Goal: Transaction & Acquisition: Purchase product/service

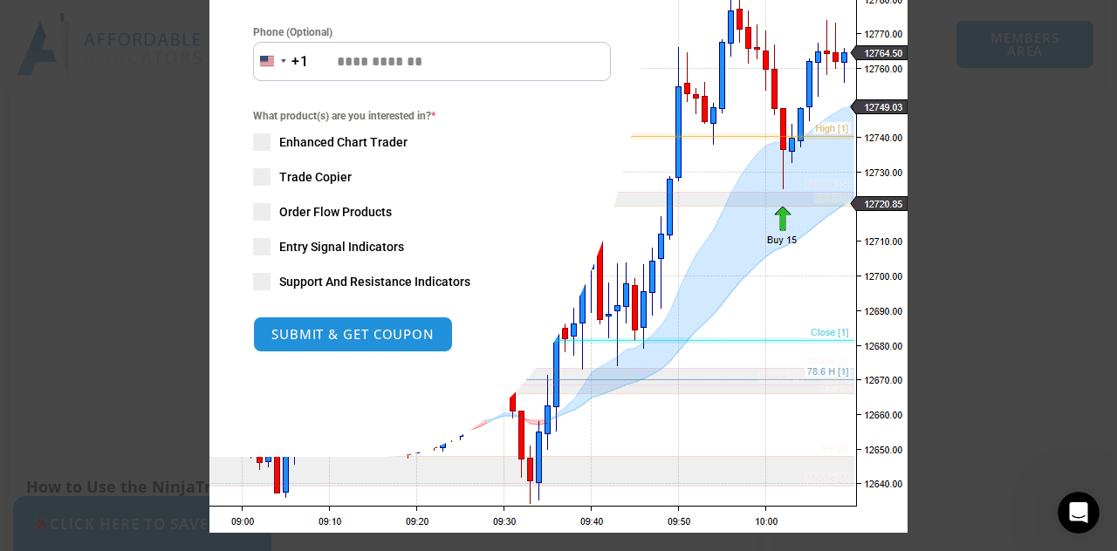
scroll to position [386, 0]
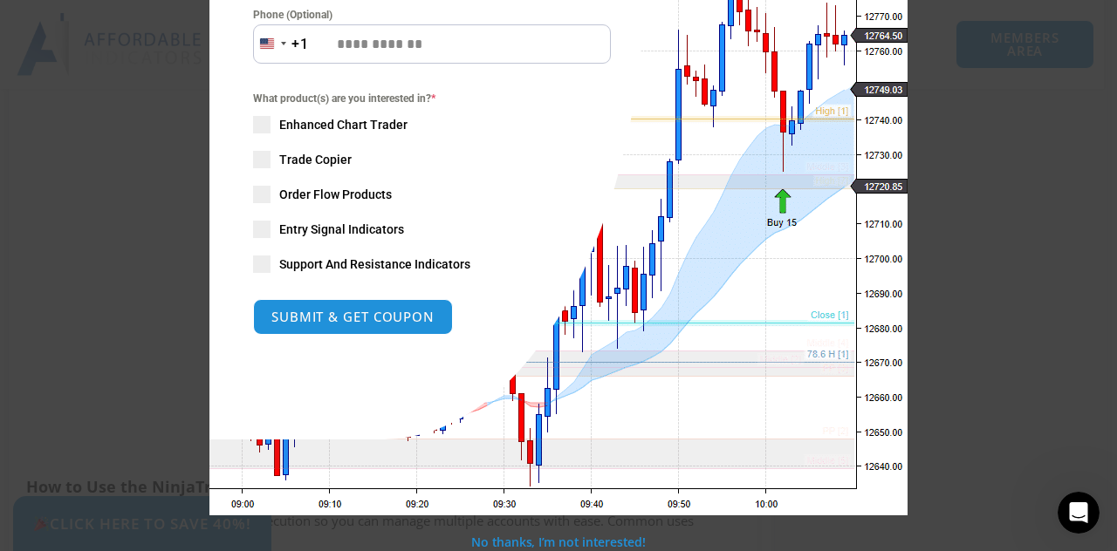
click at [918, 183] on div "Close this module SAVE 20% NOW Are you ready to take NinjaTrader to the next le…" at bounding box center [558, 275] width 1117 height 551
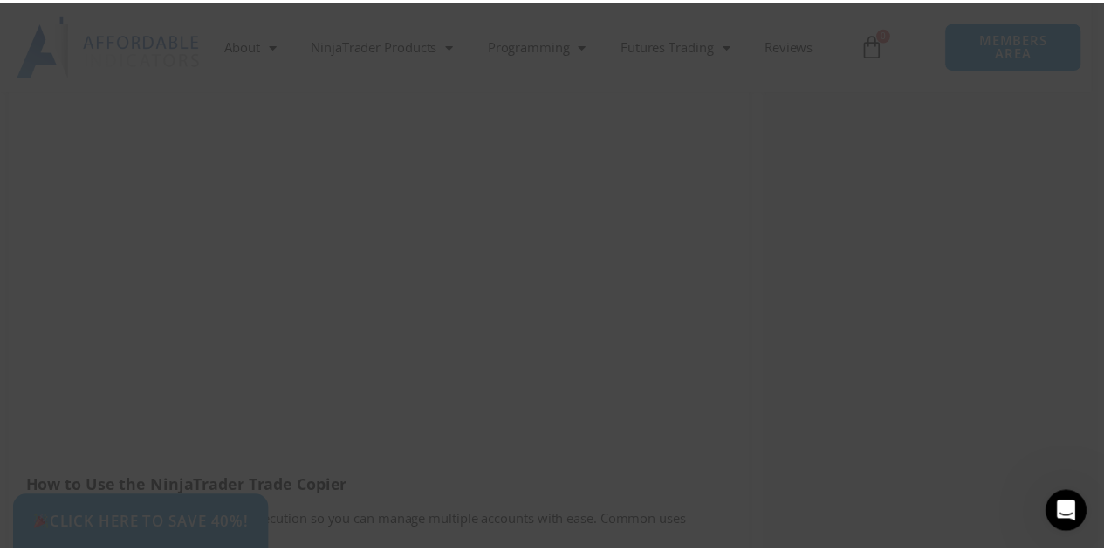
scroll to position [1570, 0]
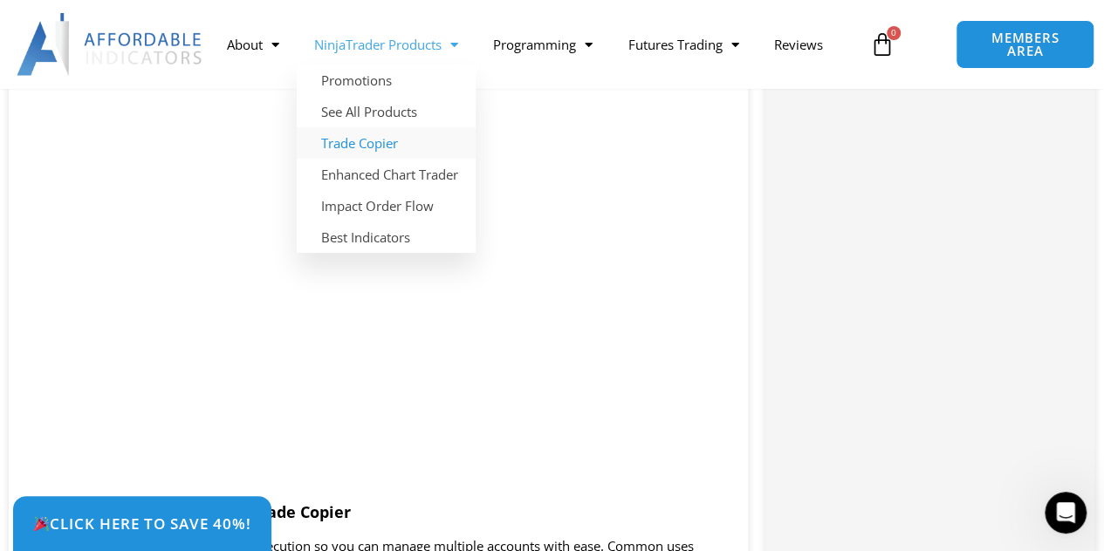
click at [388, 138] on link "Trade Copier" at bounding box center [386, 142] width 179 height 31
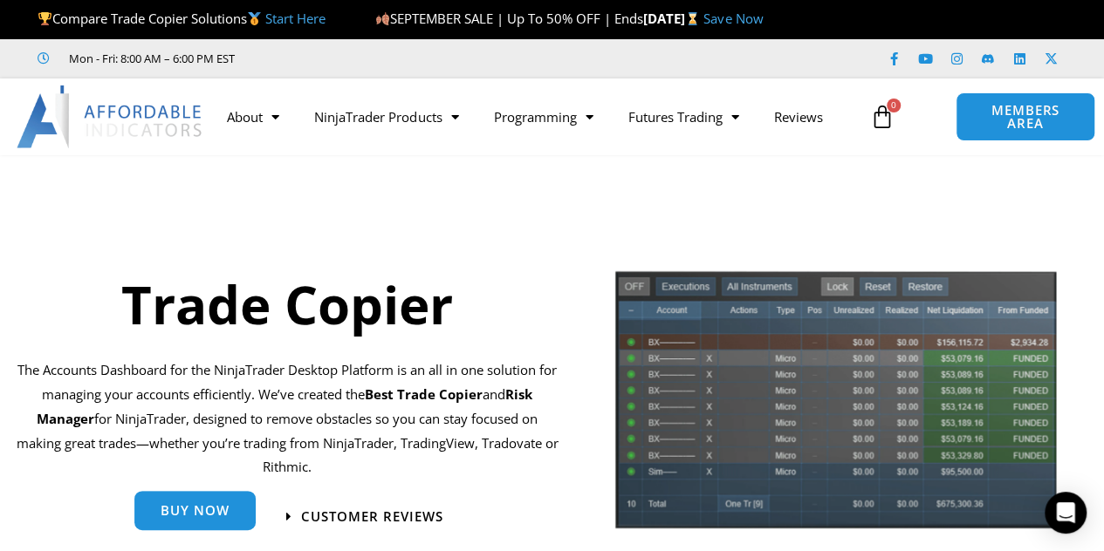
click at [199, 514] on span "Buy Now" at bounding box center [195, 510] width 69 height 13
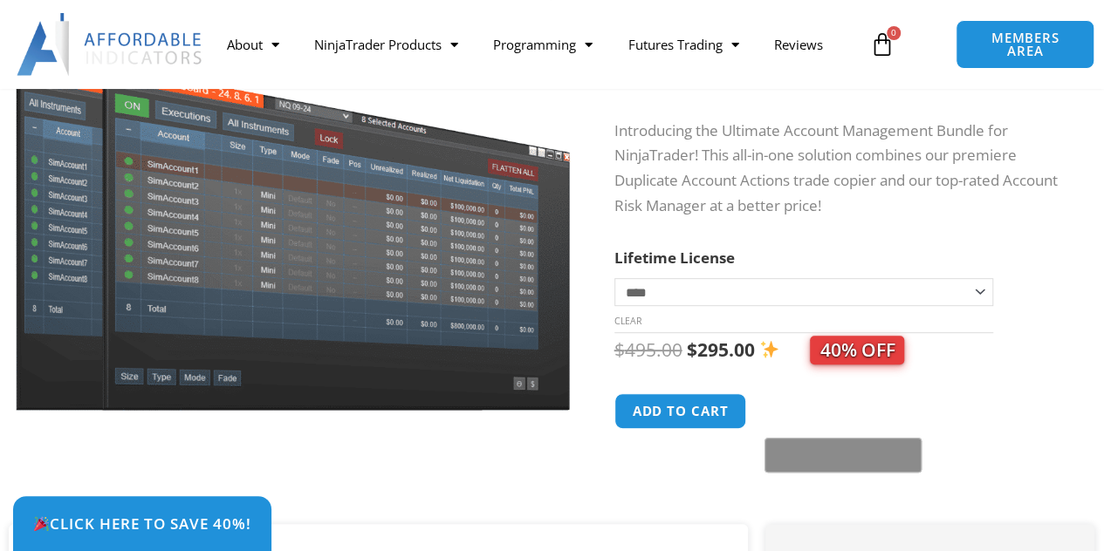
scroll to position [262, 0]
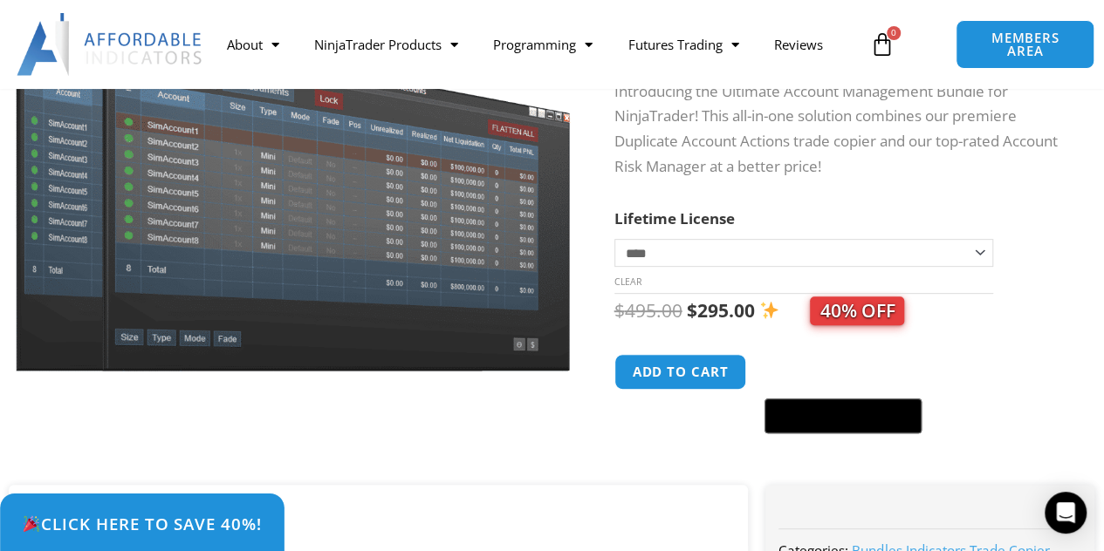
click at [169, 519] on span "Click Here to save 40%!" at bounding box center [142, 524] width 240 height 17
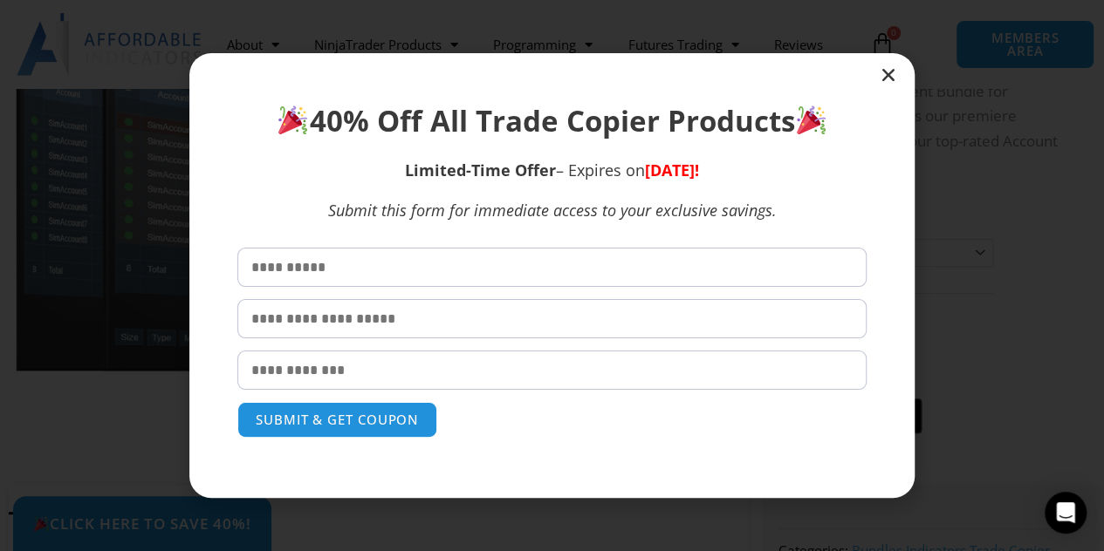
click at [341, 257] on input "text" at bounding box center [551, 267] width 629 height 39
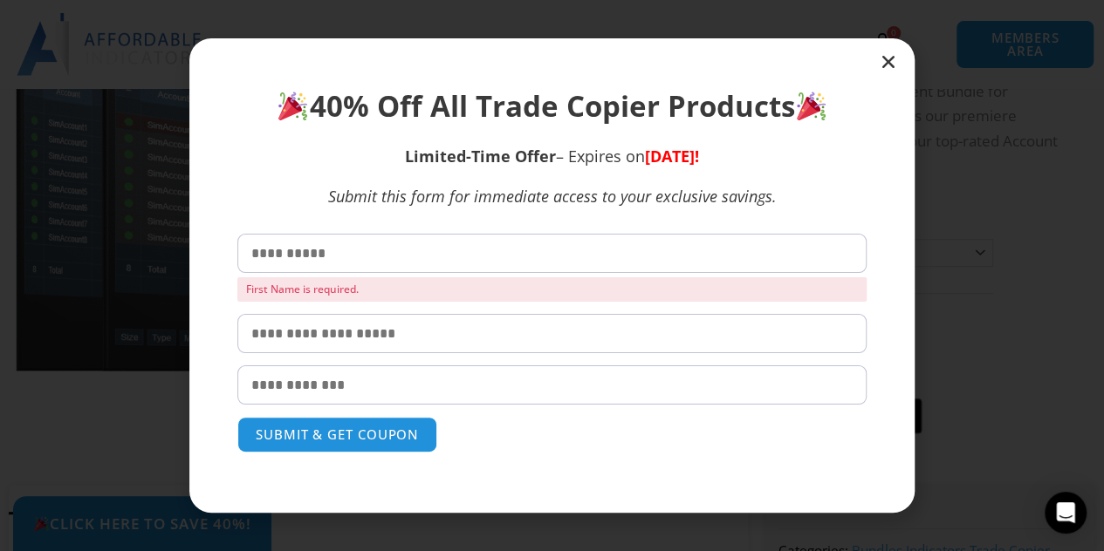
type input "*****"
type input "****"
type input "**********"
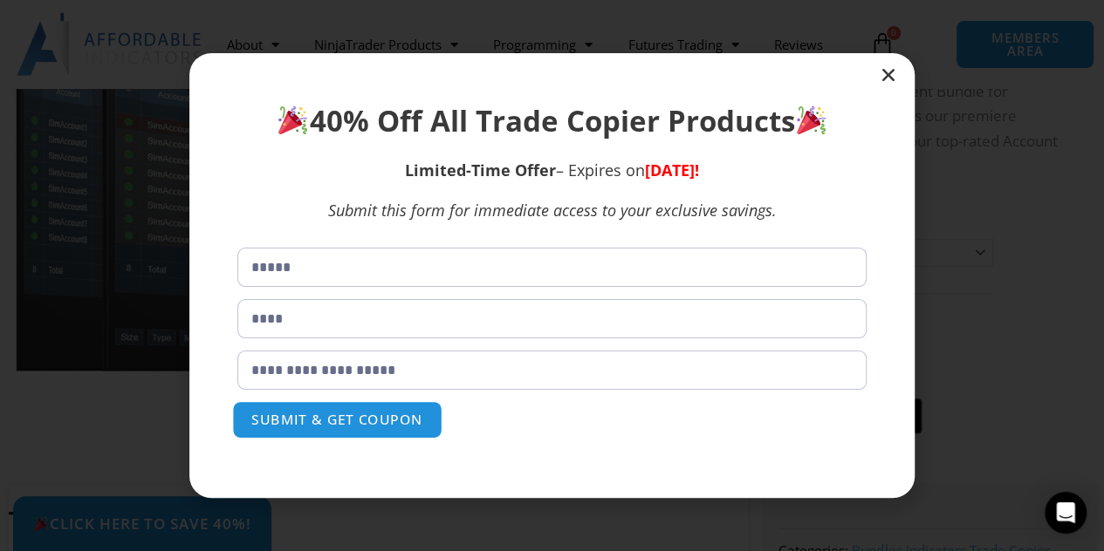
click at [349, 416] on button "SUBMIT & GET COUPON" at bounding box center [337, 420] width 210 height 38
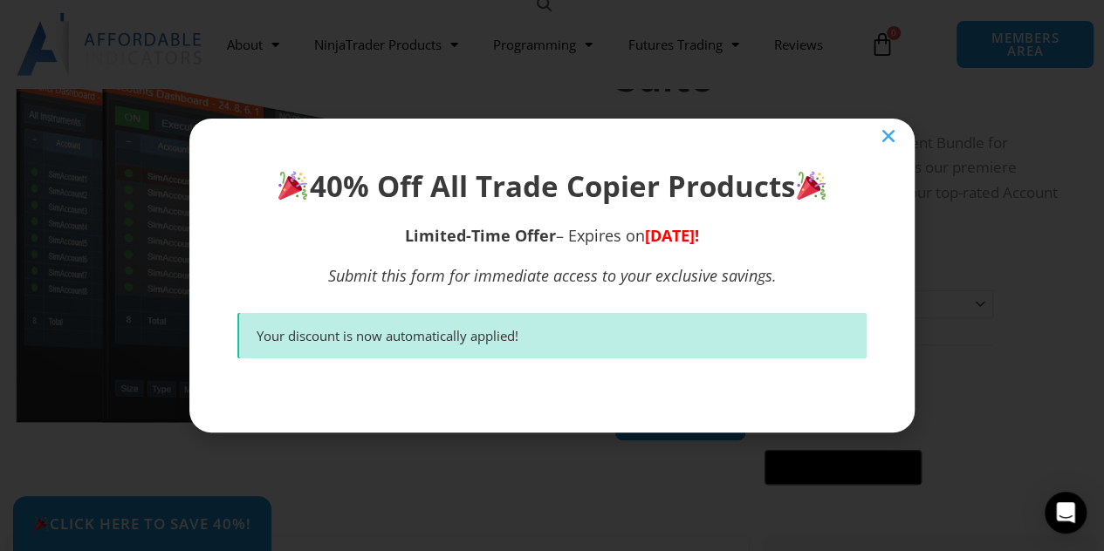
scroll to position [207, 0]
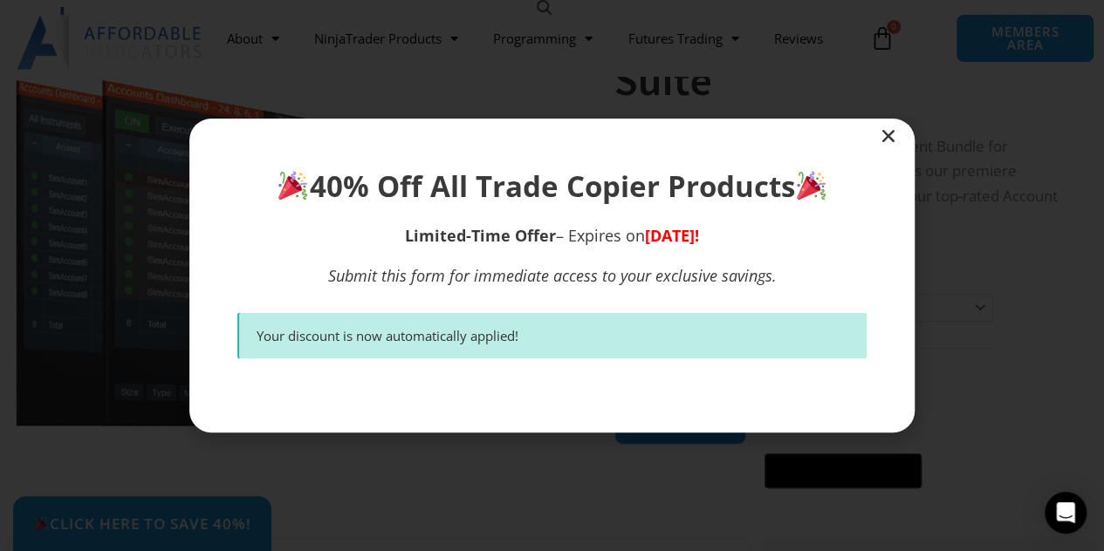
click at [889, 129] on icon "Close" at bounding box center [887, 135] width 17 height 17
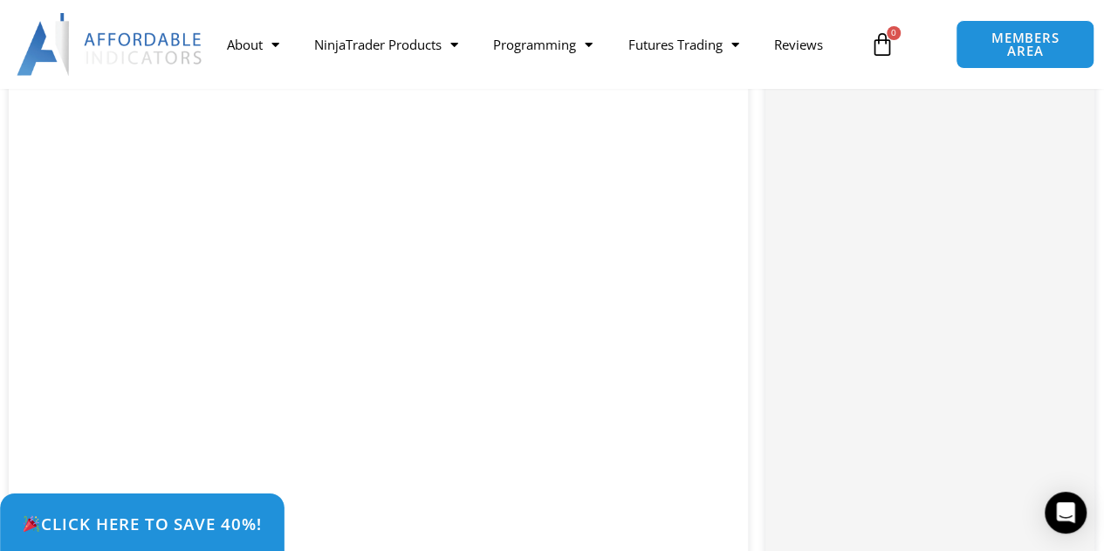
scroll to position [2126, 0]
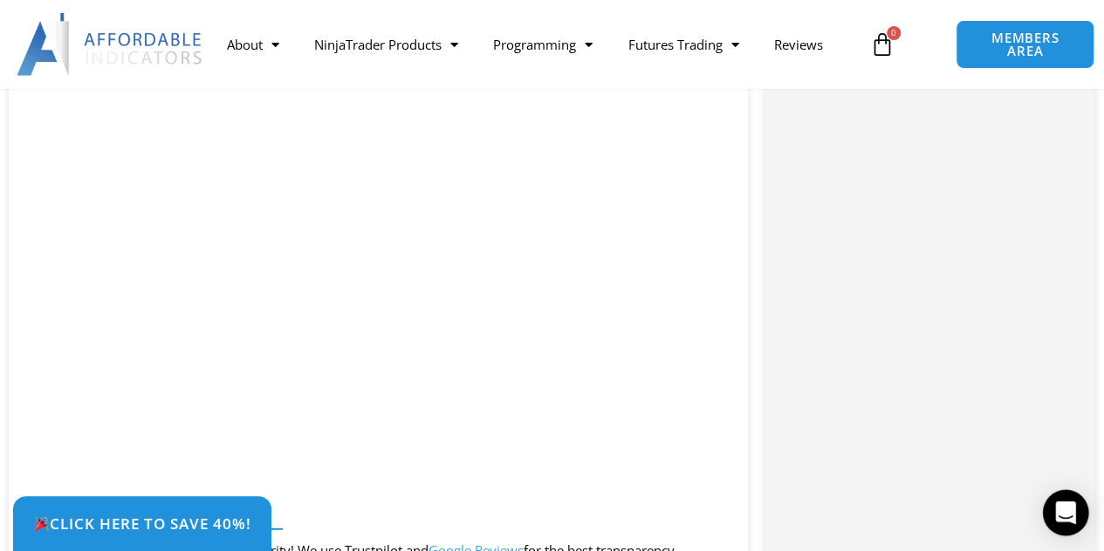
click at [1072, 514] on icon "Open Intercom Messenger" at bounding box center [1065, 513] width 20 height 23
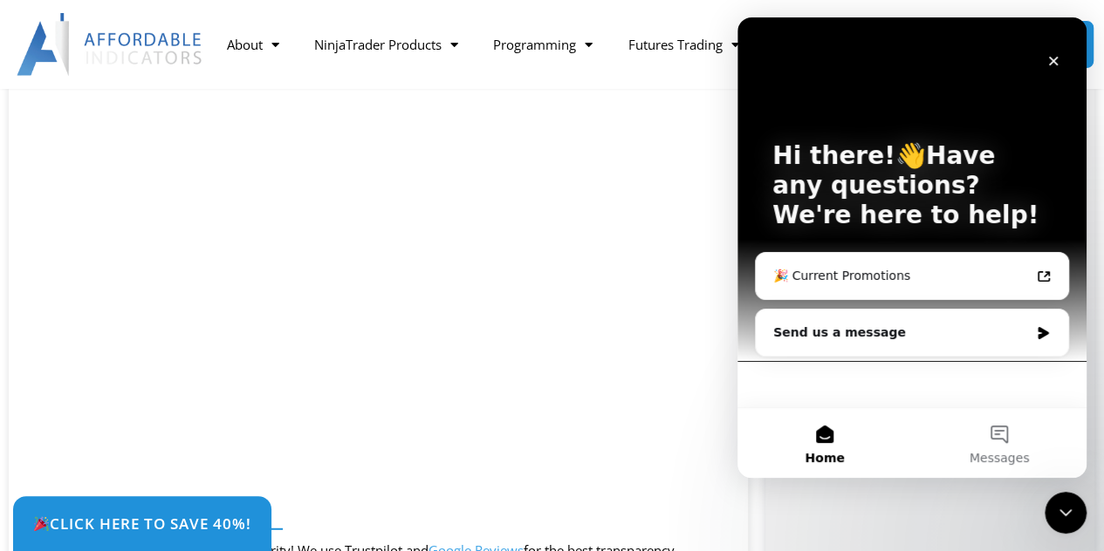
scroll to position [0, 0]
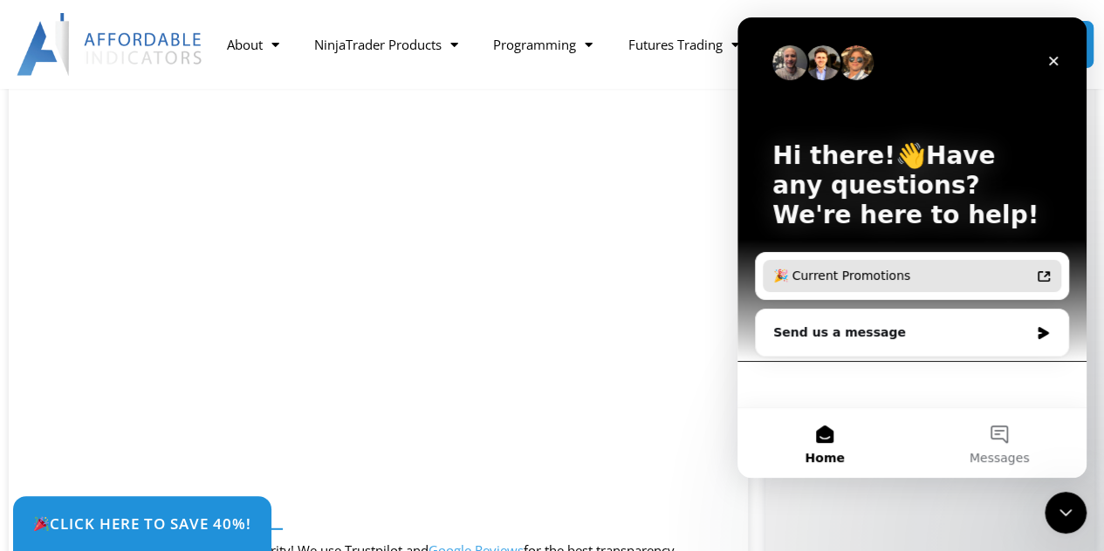
click at [873, 275] on div "🎉 Current Promotions" at bounding box center [901, 276] width 256 height 18
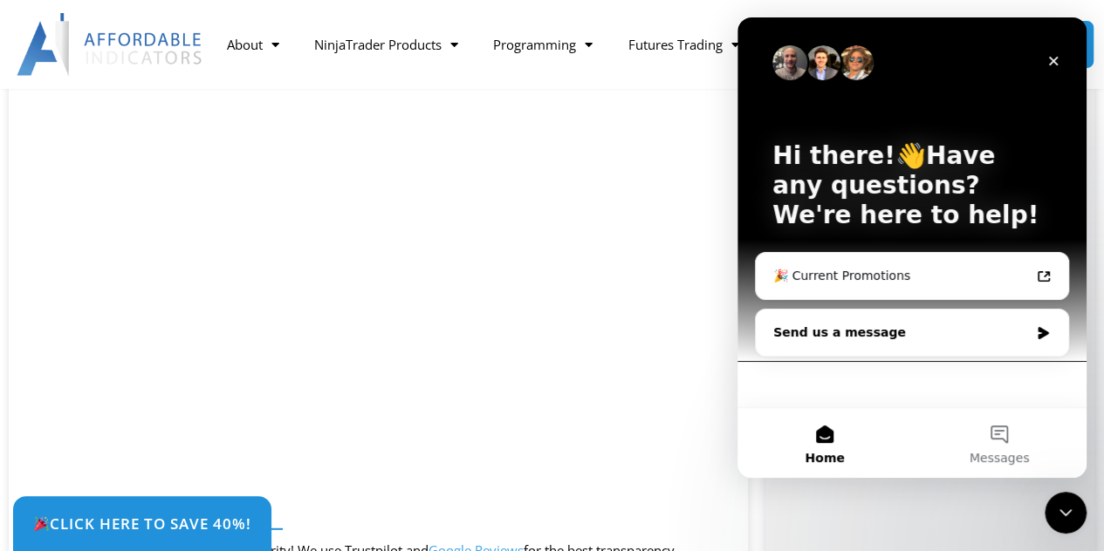
click at [1038, 327] on icon "Intercom messenger" at bounding box center [1042, 333] width 10 height 12
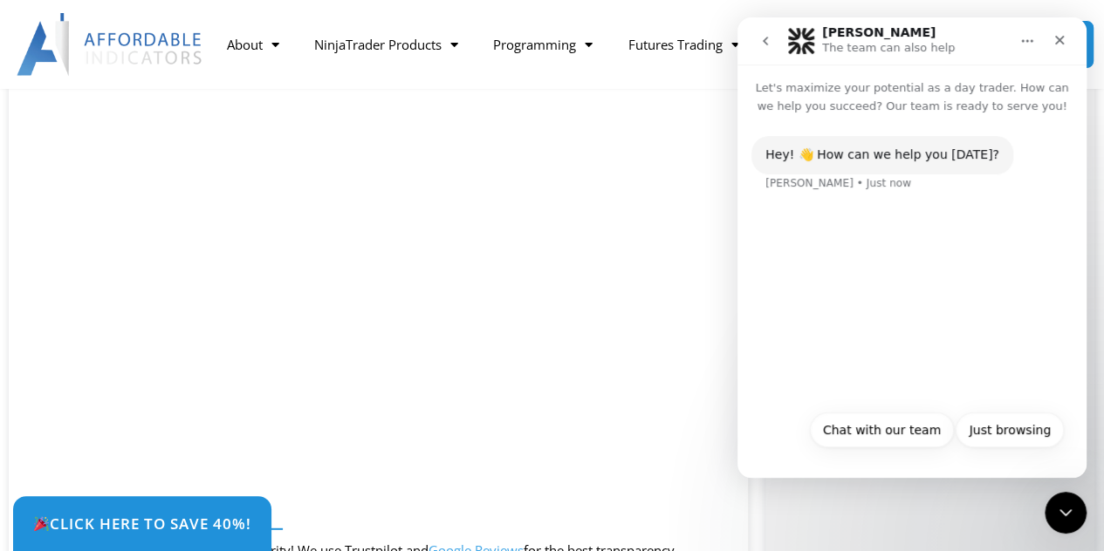
click at [896, 271] on div "Hey! 👋 How can we help you today? Solomon • Just now" at bounding box center [911, 258] width 349 height 286
click at [883, 430] on button "Chat with our team" at bounding box center [882, 430] width 144 height 35
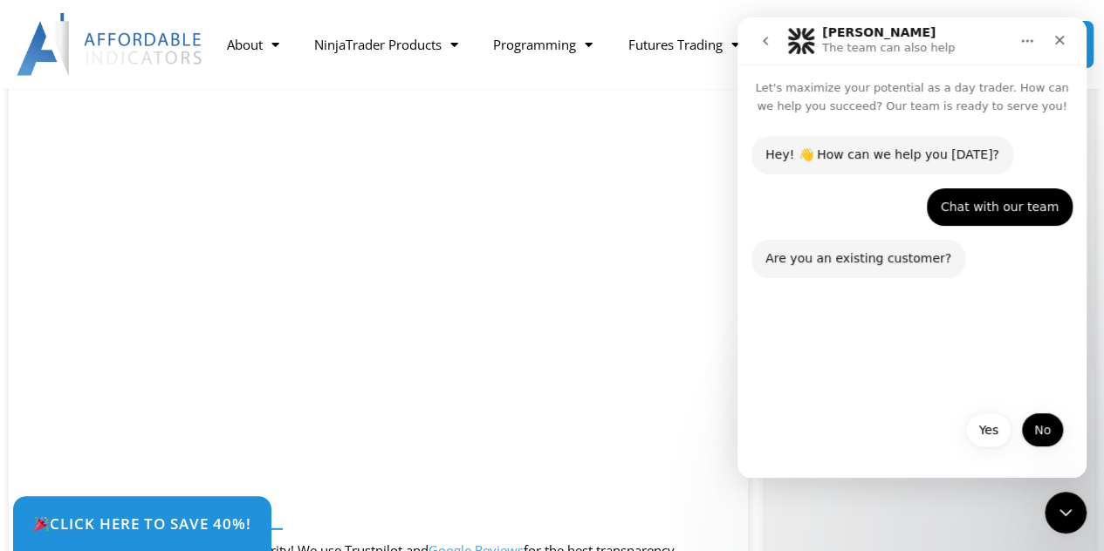
click at [1043, 433] on button "No" at bounding box center [1042, 430] width 43 height 35
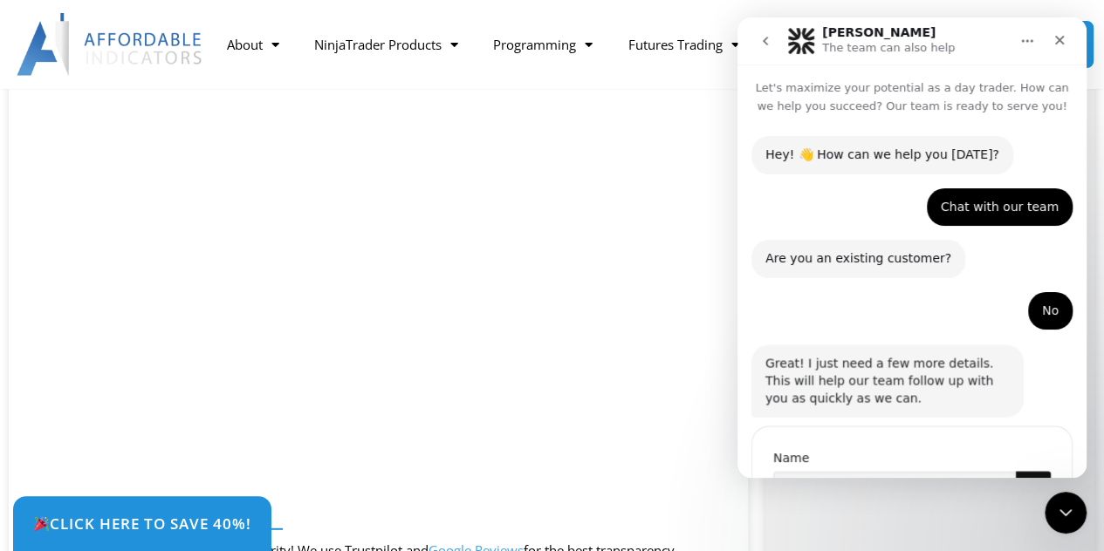
scroll to position [94, 0]
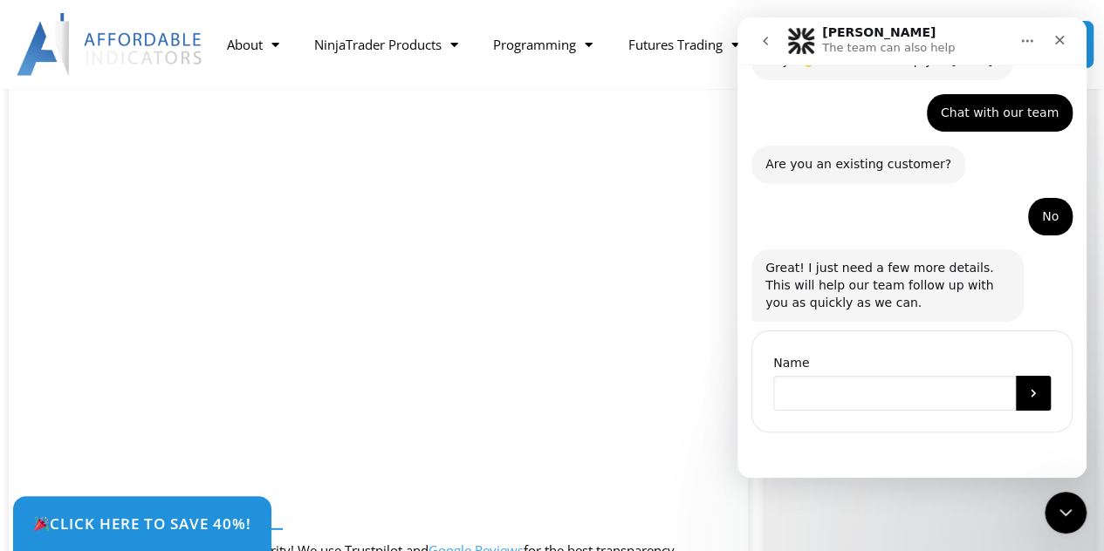
click at [848, 388] on input "Name" at bounding box center [894, 393] width 243 height 35
type input "*****"
click button "Submit" at bounding box center [1032, 393] width 35 height 35
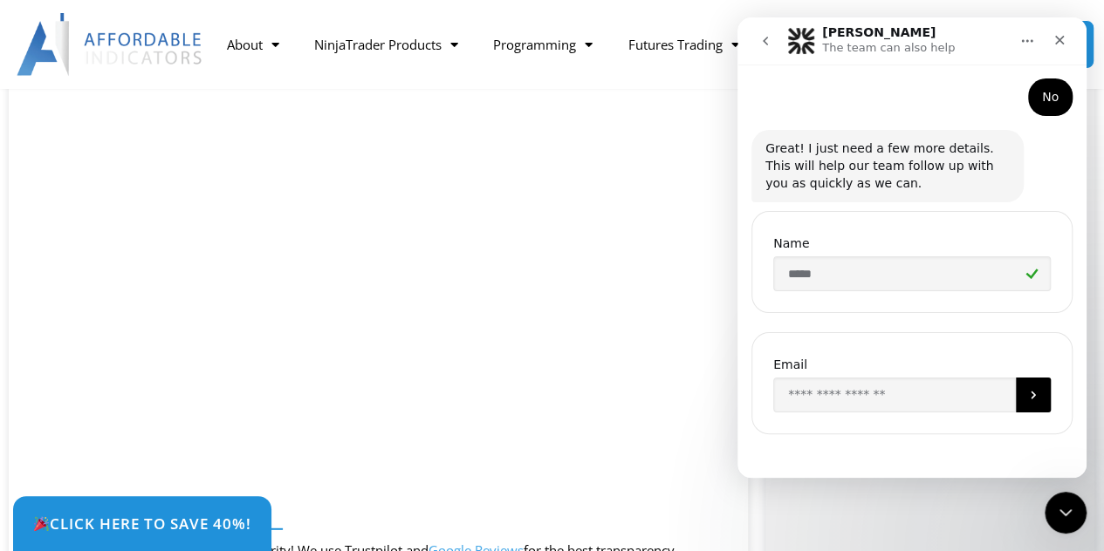
scroll to position [215, 0]
click at [846, 387] on input "Enter your email" at bounding box center [894, 394] width 243 height 35
type input "**********"
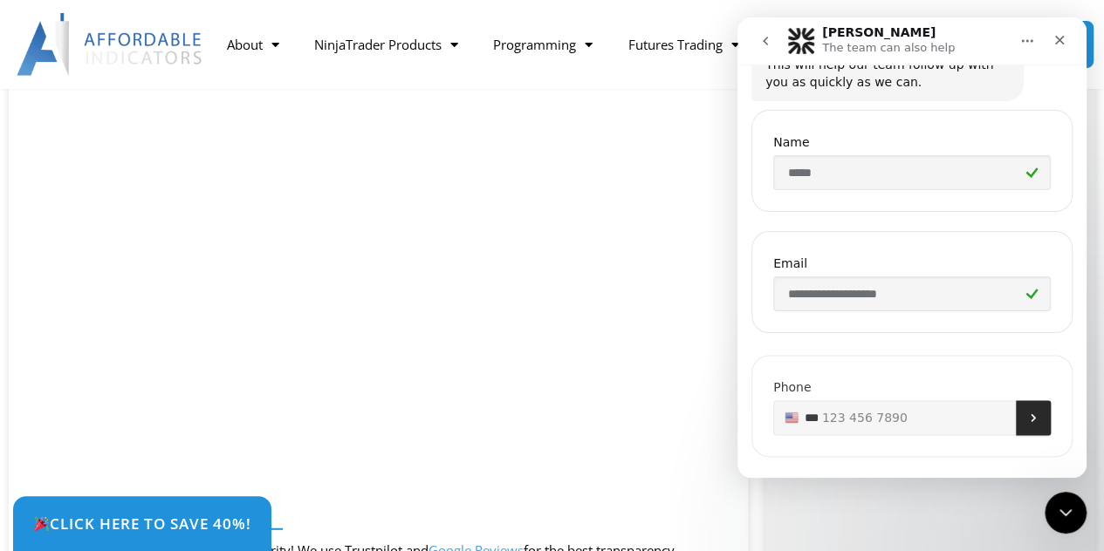
scroll to position [336, 0]
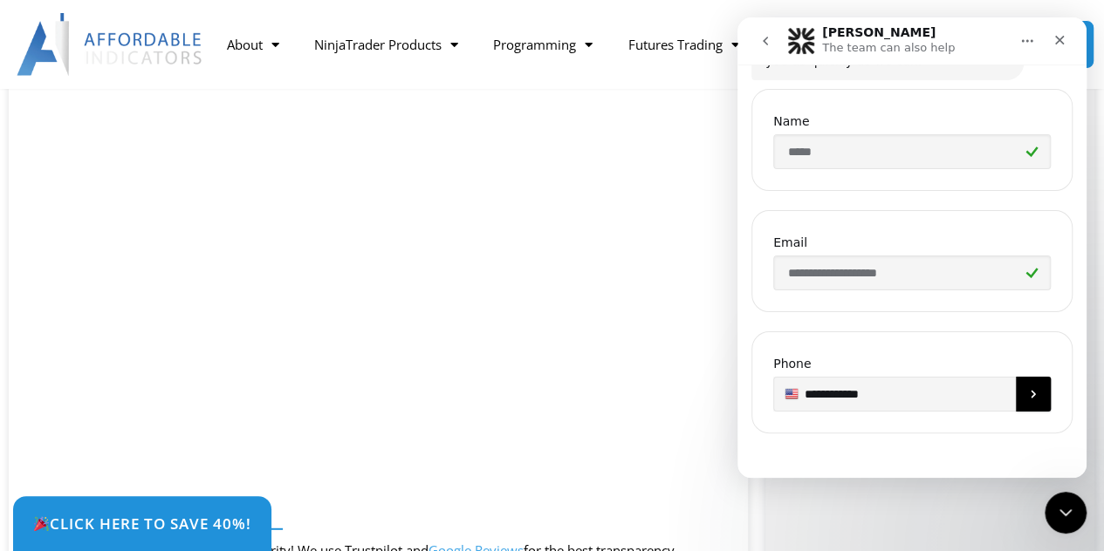
type input "**********"
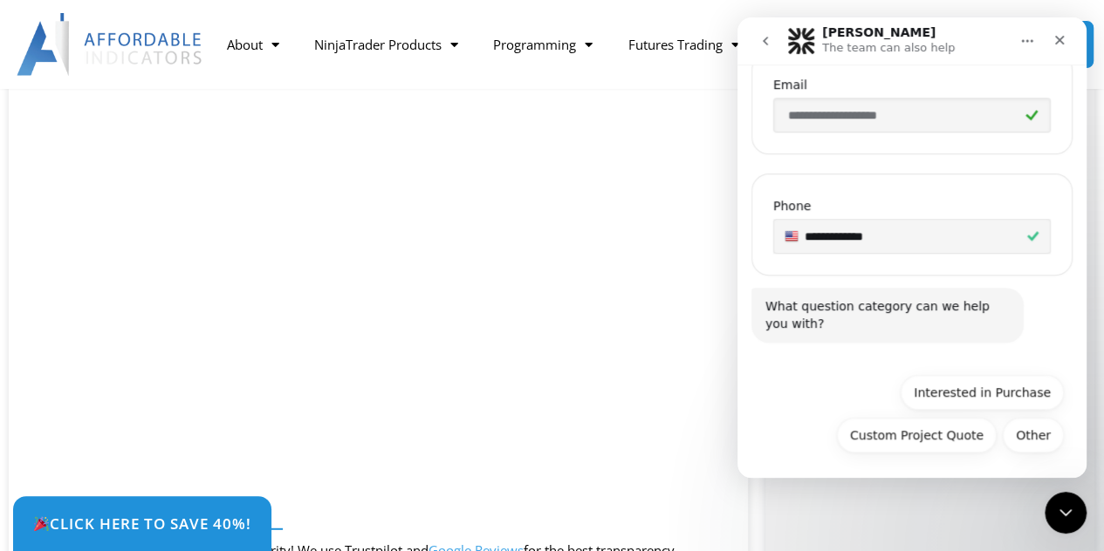
scroll to position [495, 0]
click at [952, 394] on button "Interested in Purchase" at bounding box center [981, 391] width 163 height 35
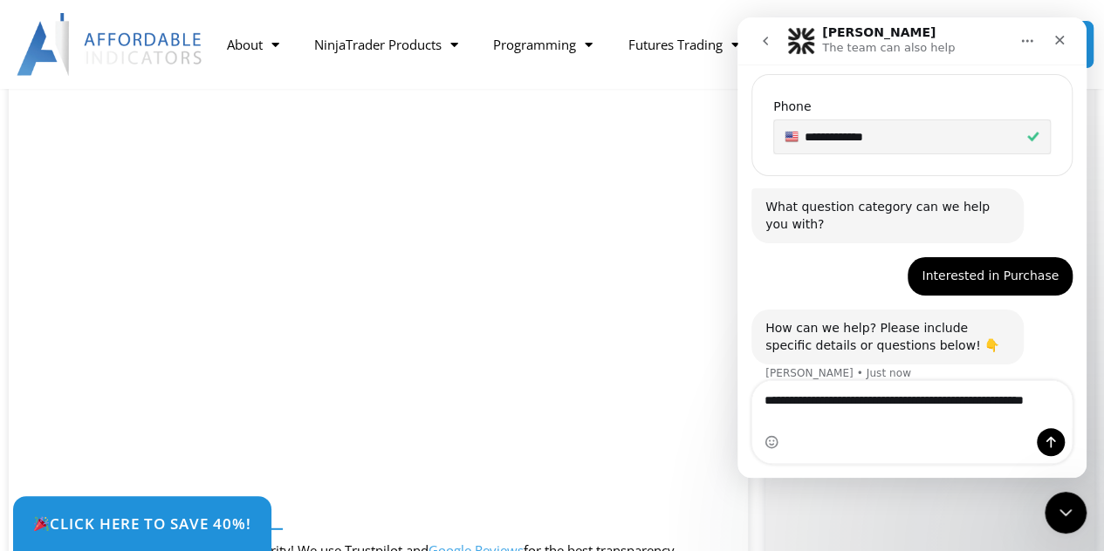
scroll to position [611, 0]
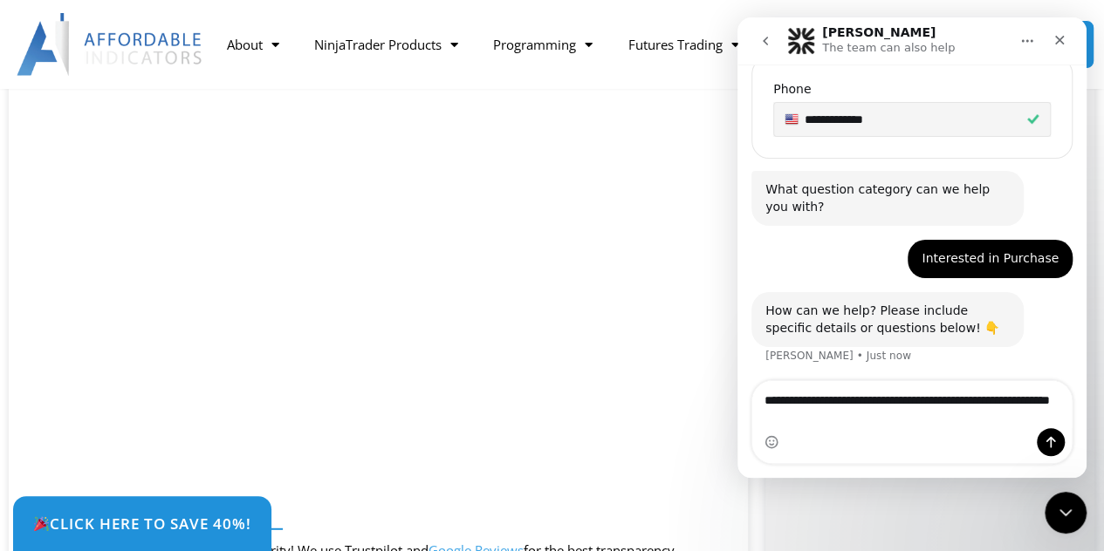
type textarea "**********"
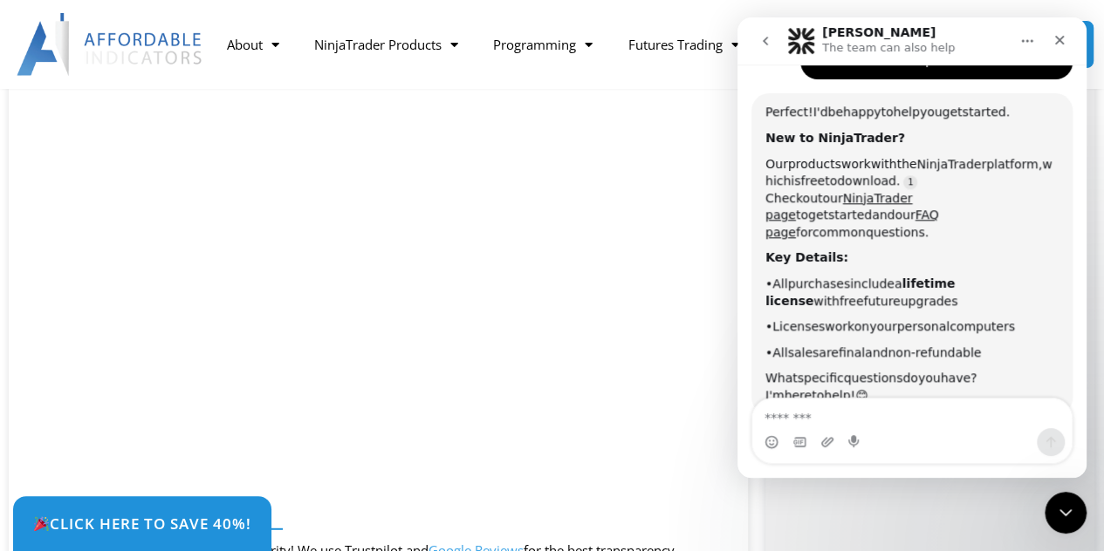
scroll to position [963, 0]
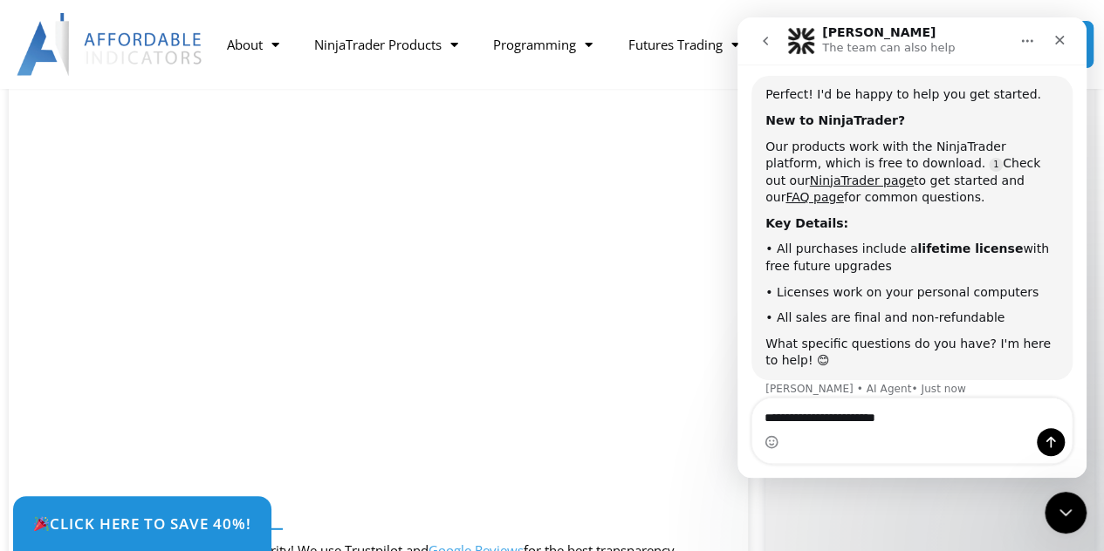
type textarea "**********"
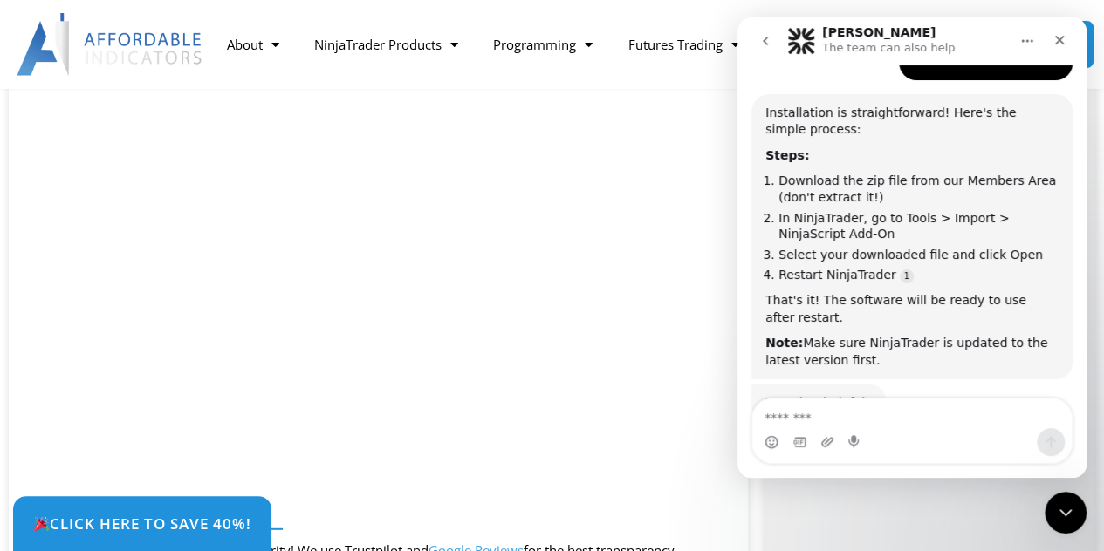
scroll to position [3, 0]
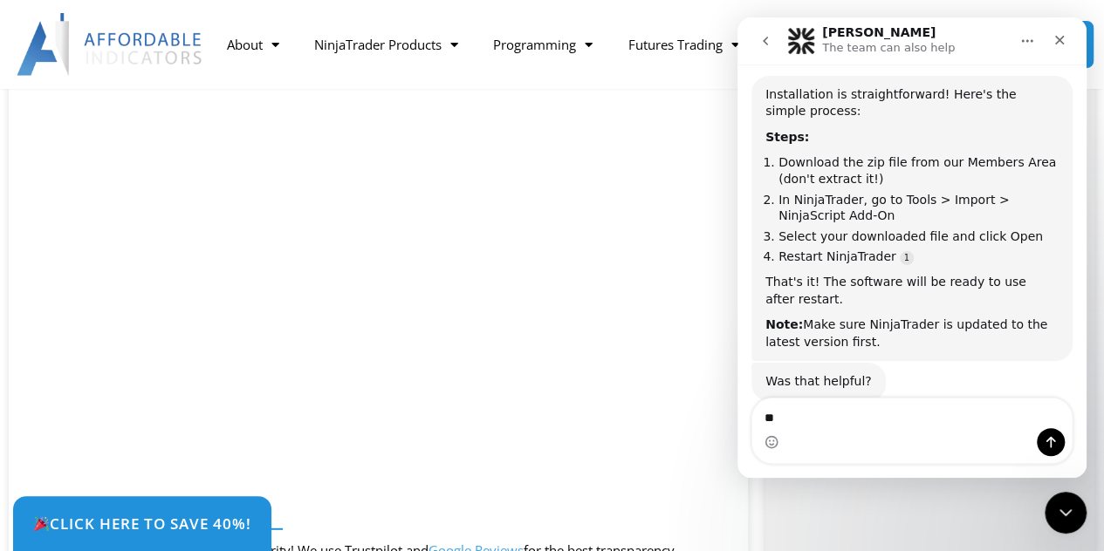
type textarea "***"
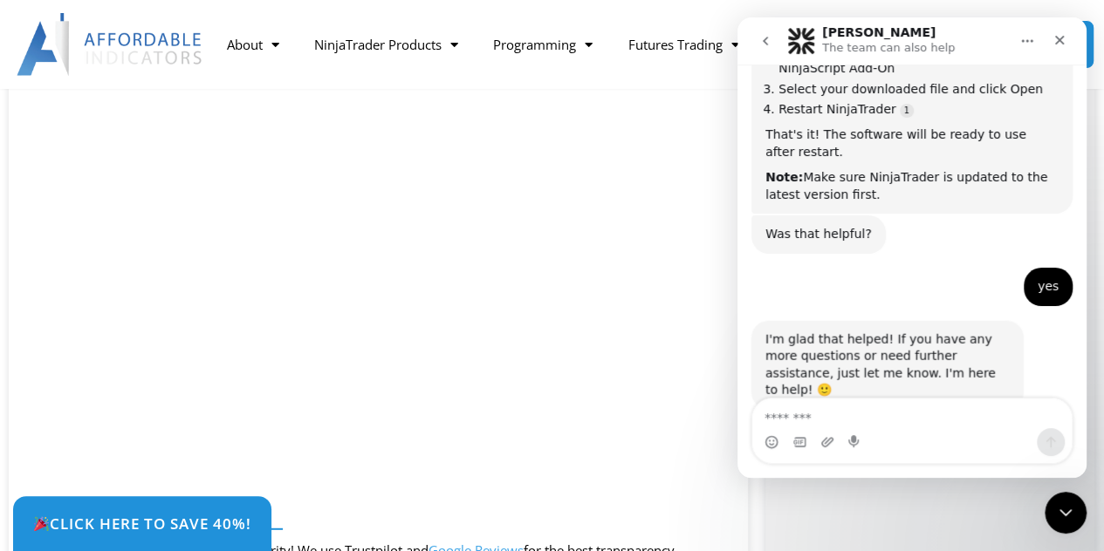
scroll to position [1511, 0]
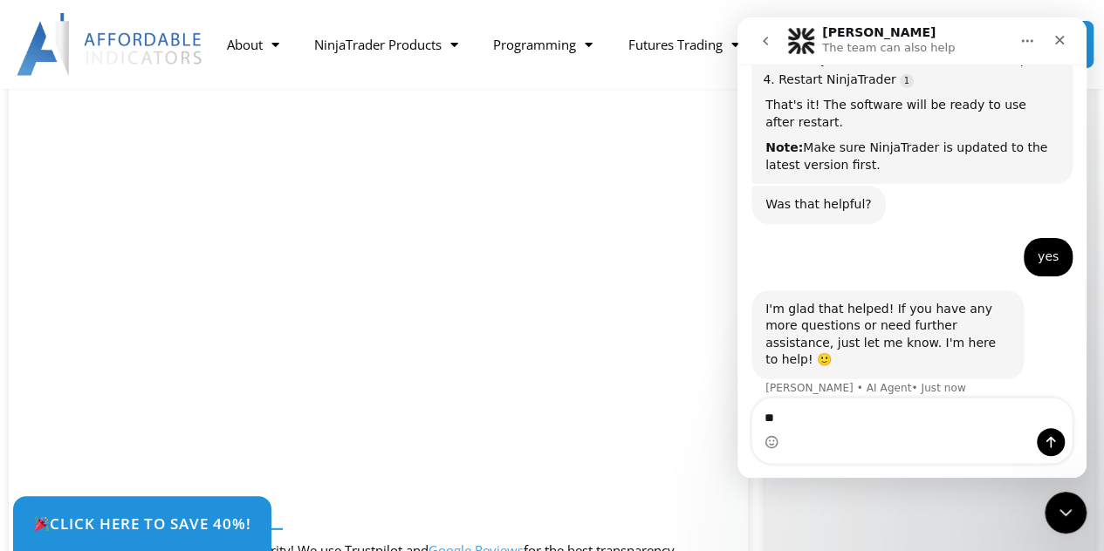
type textarea "*"
type textarea "**********"
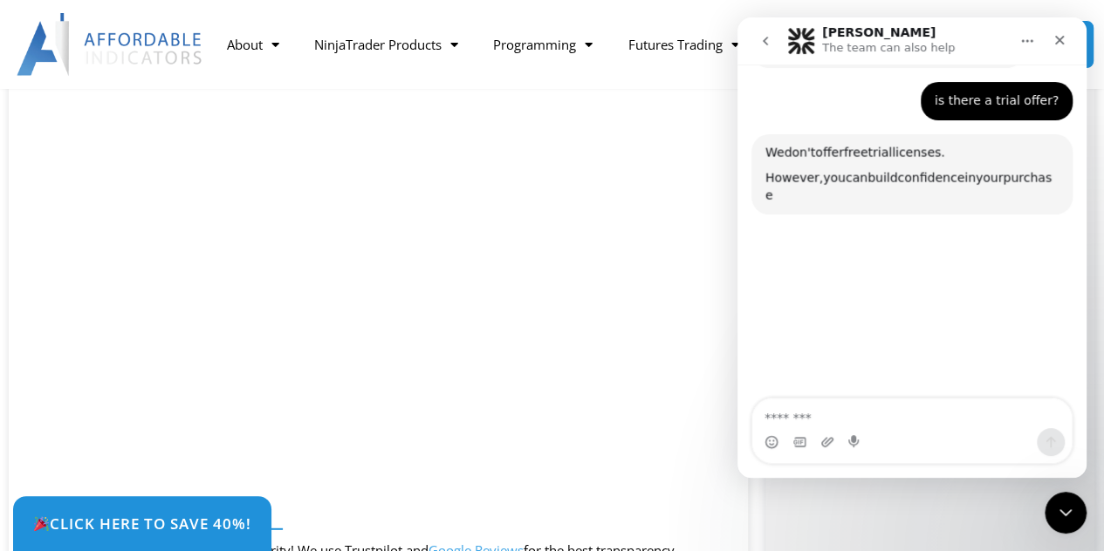
scroll to position [1827, 0]
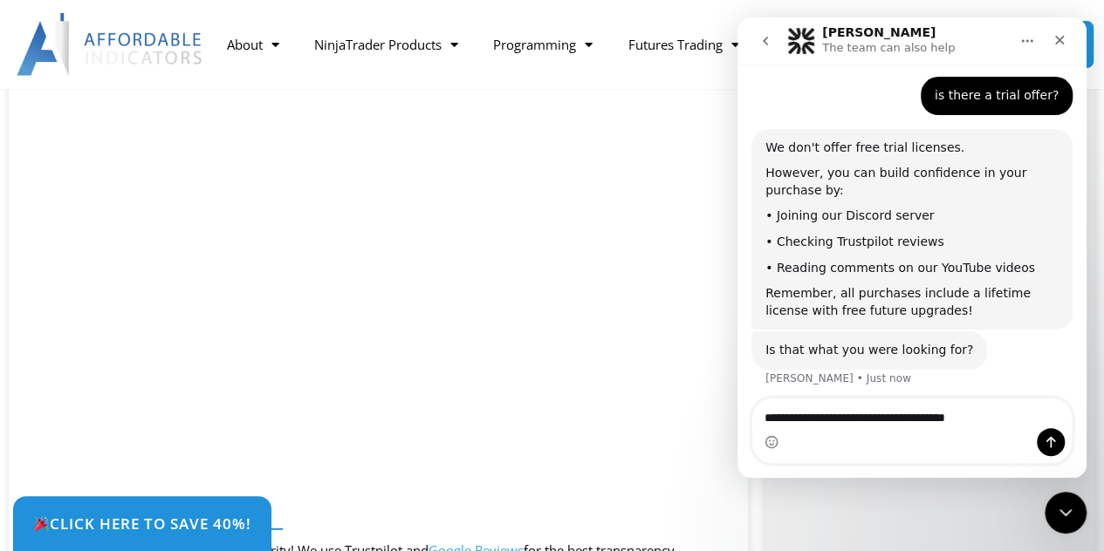
type textarea "**********"
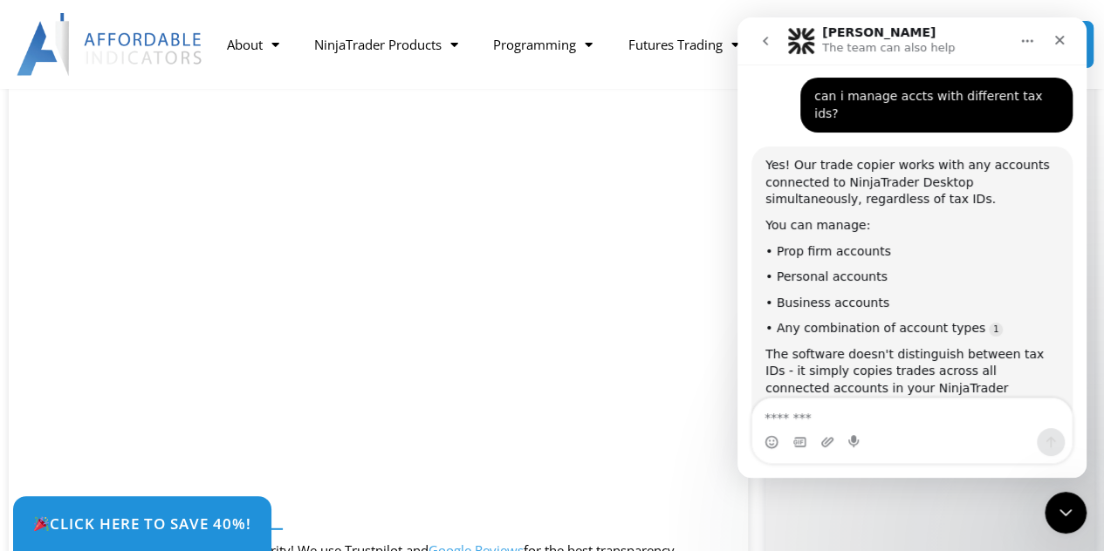
scroll to position [2171, 0]
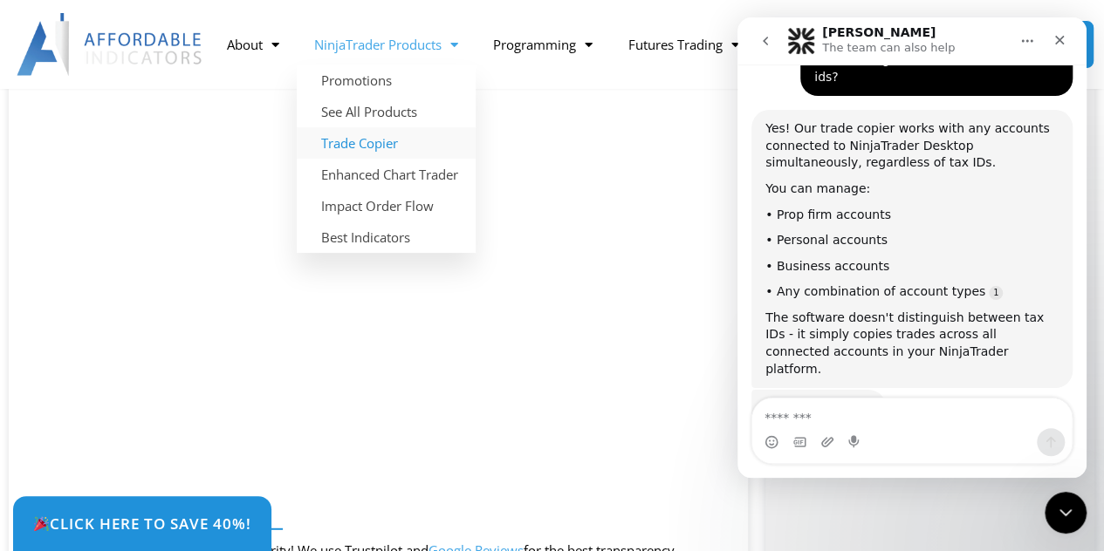
click at [354, 142] on link "Trade Copier" at bounding box center [386, 142] width 179 height 31
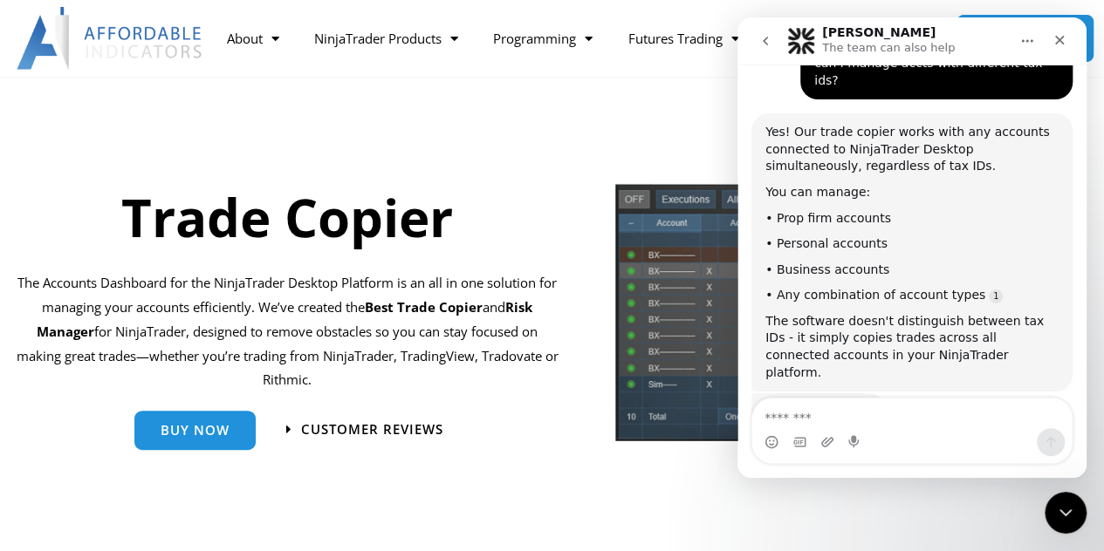
scroll to position [2185, 0]
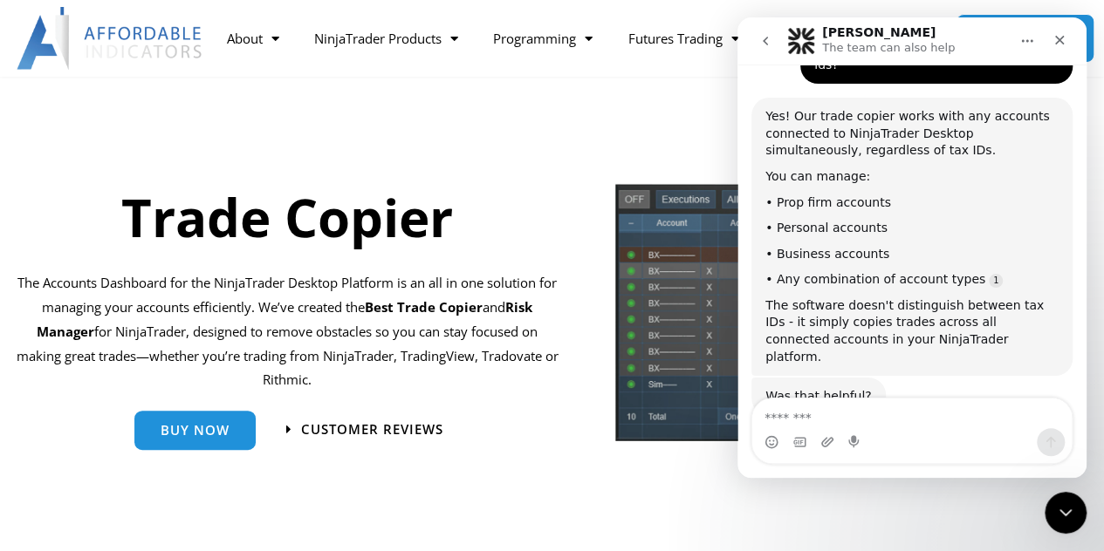
click at [807, 411] on textarea "Message…" at bounding box center [911, 414] width 319 height 30
type textarea "***"
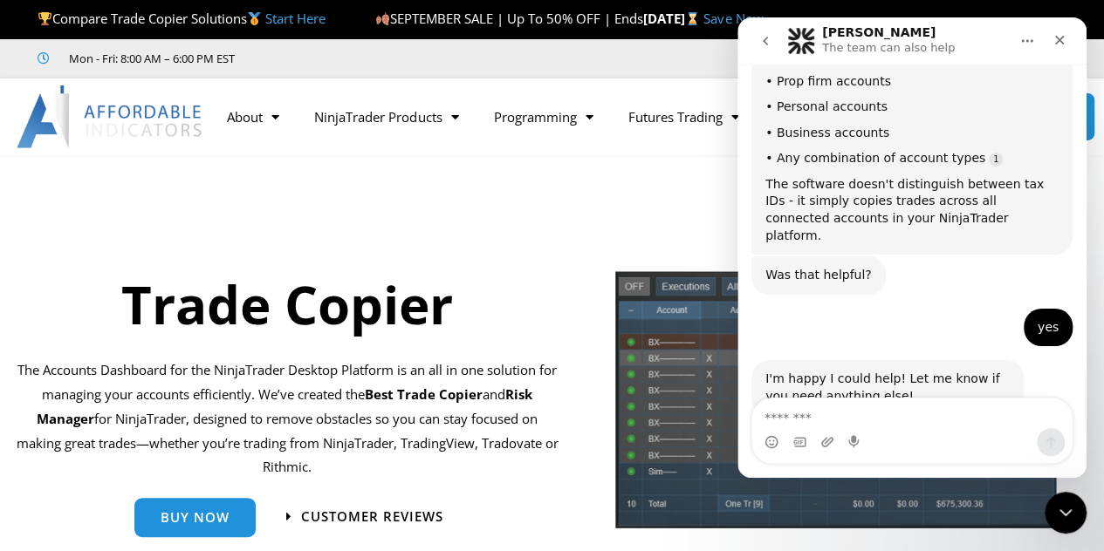
scroll to position [2432, 0]
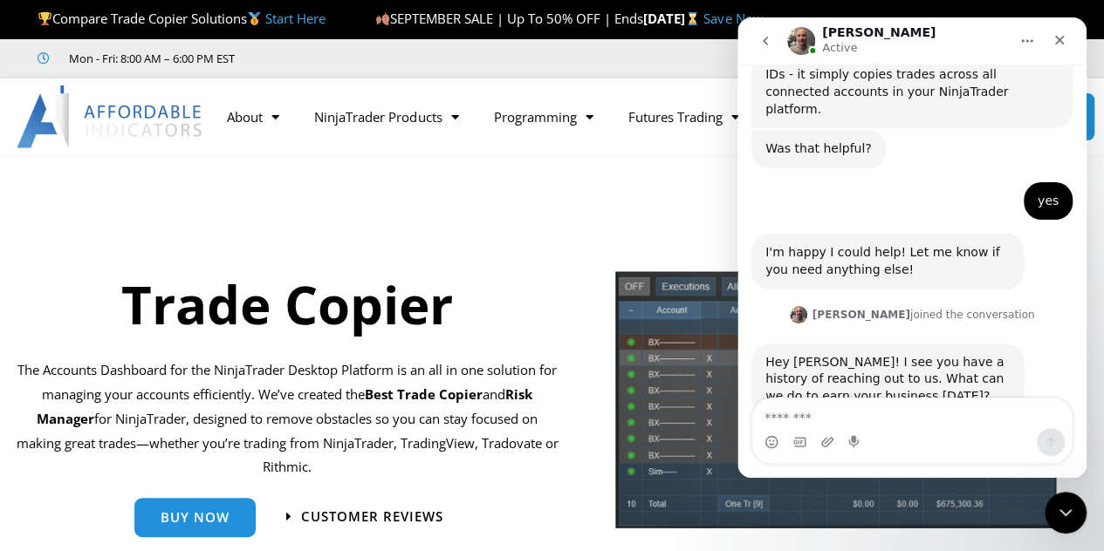
click at [853, 414] on textarea "Message…" at bounding box center [912, 414] width 320 height 30
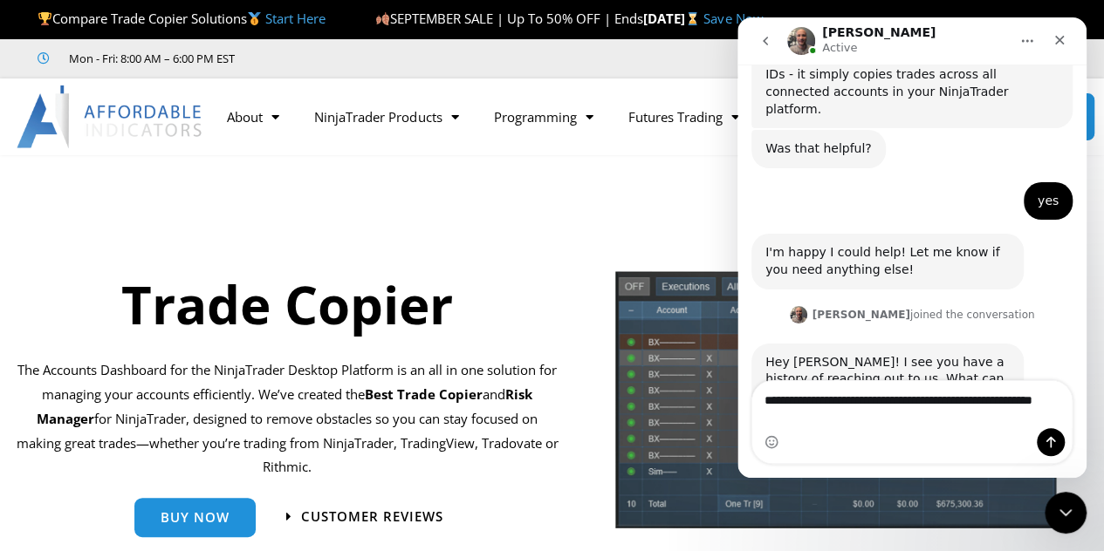
scroll to position [2450, 0]
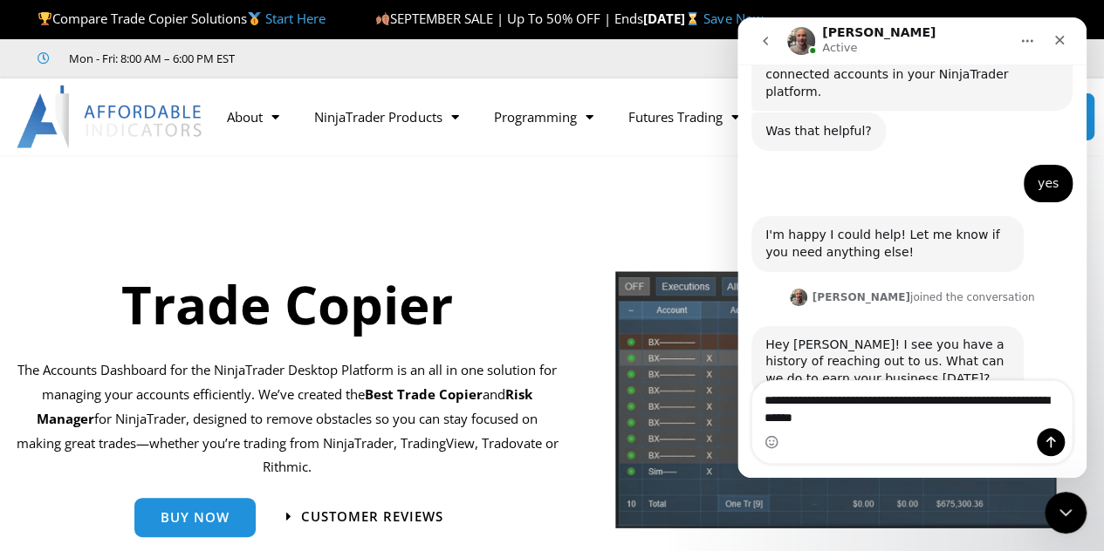
type textarea "**********"
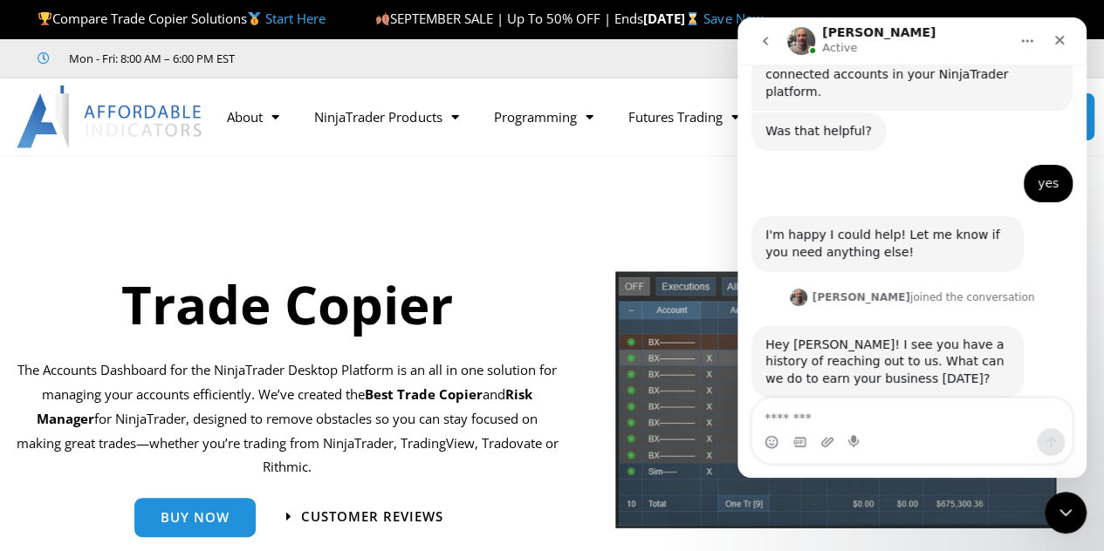
scroll to position [2501, 0]
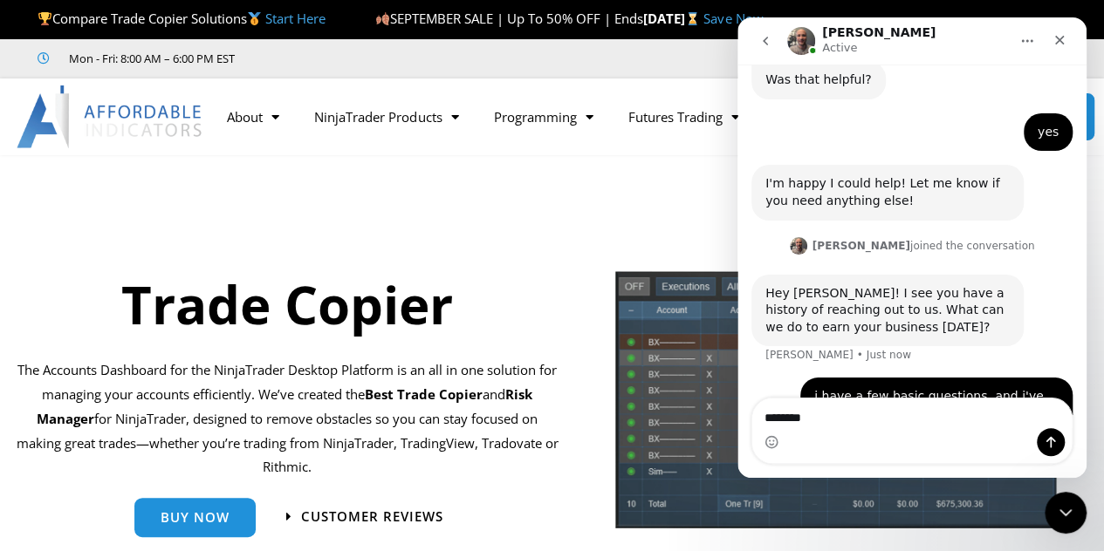
type textarea "*********"
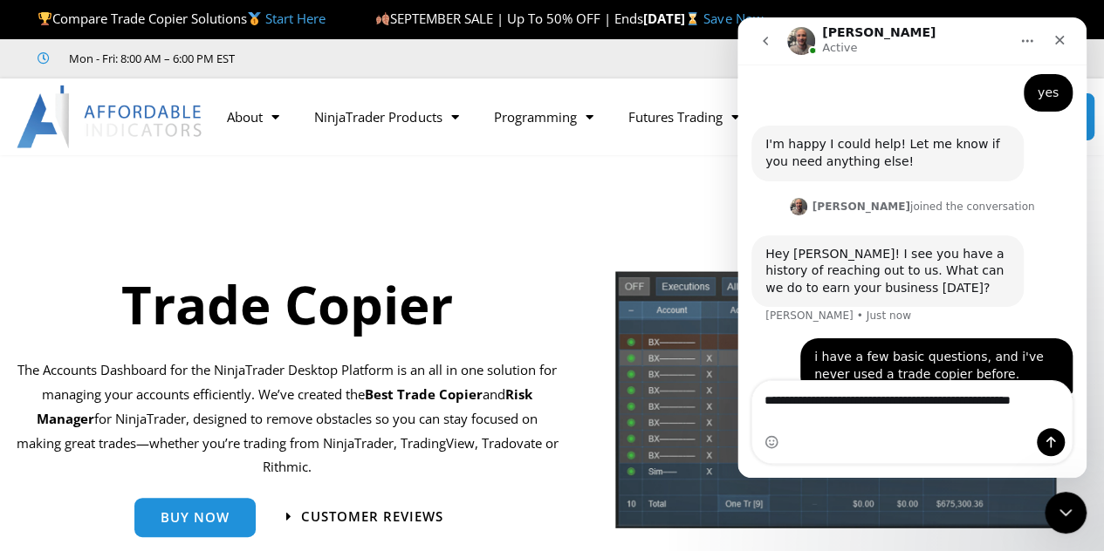
scroll to position [2558, 0]
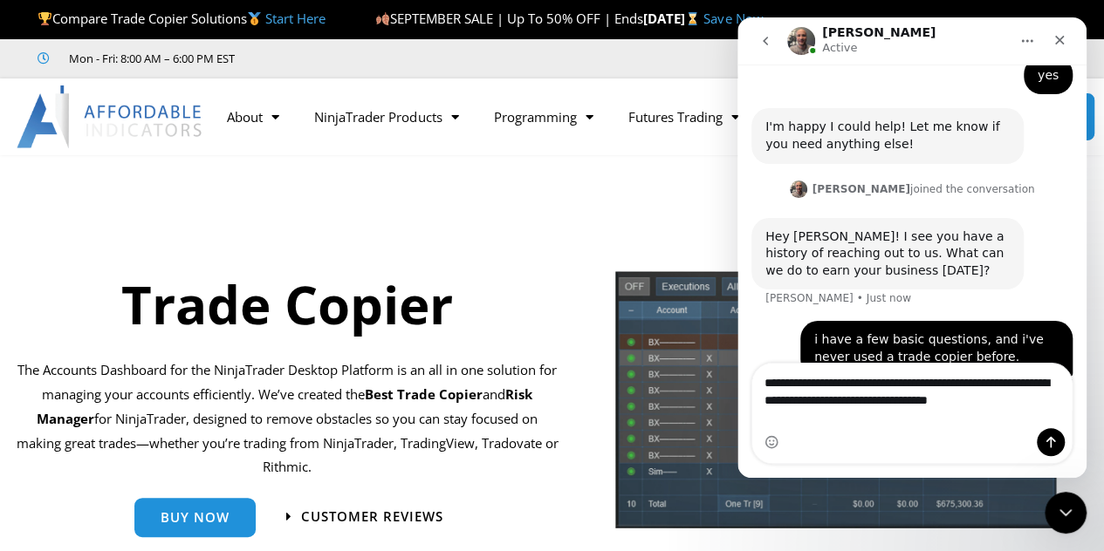
type textarea "**********"
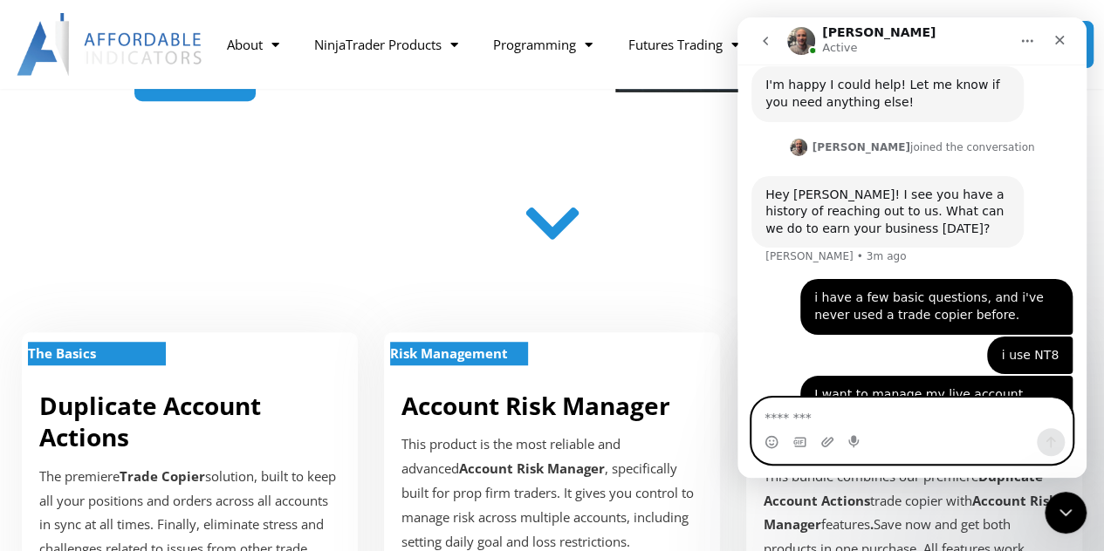
scroll to position [2615, 0]
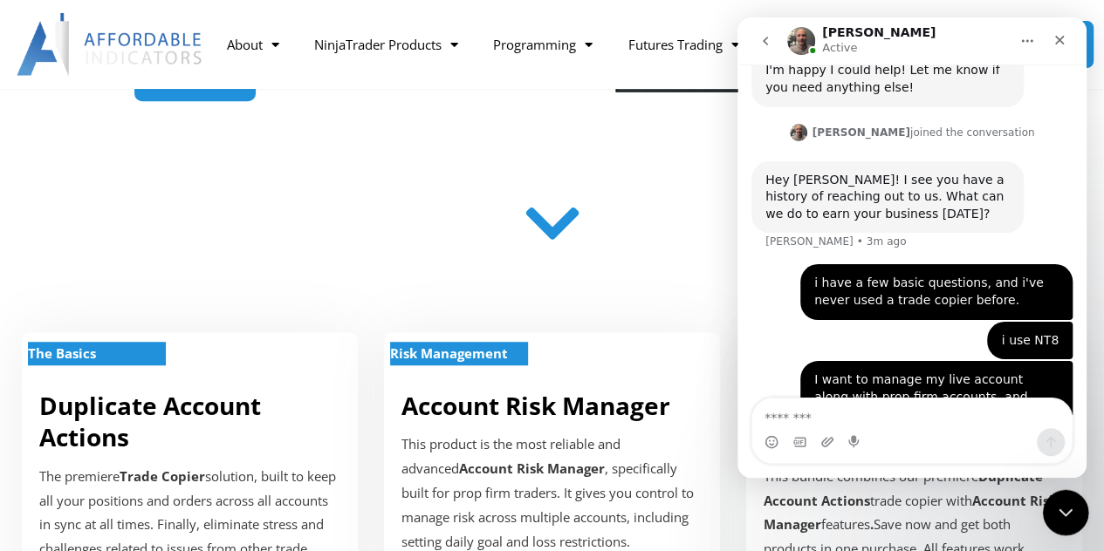
click at [1063, 504] on icon "Close Intercom Messenger" at bounding box center [1062, 510] width 21 height 21
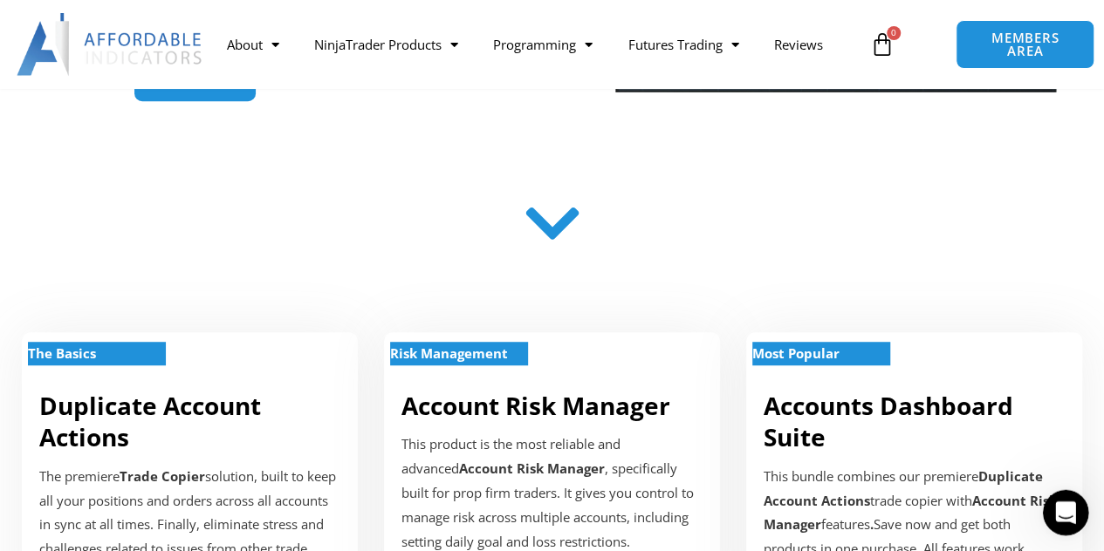
click at [1063, 504] on icon "Open Intercom Messenger" at bounding box center [1063, 510] width 29 height 29
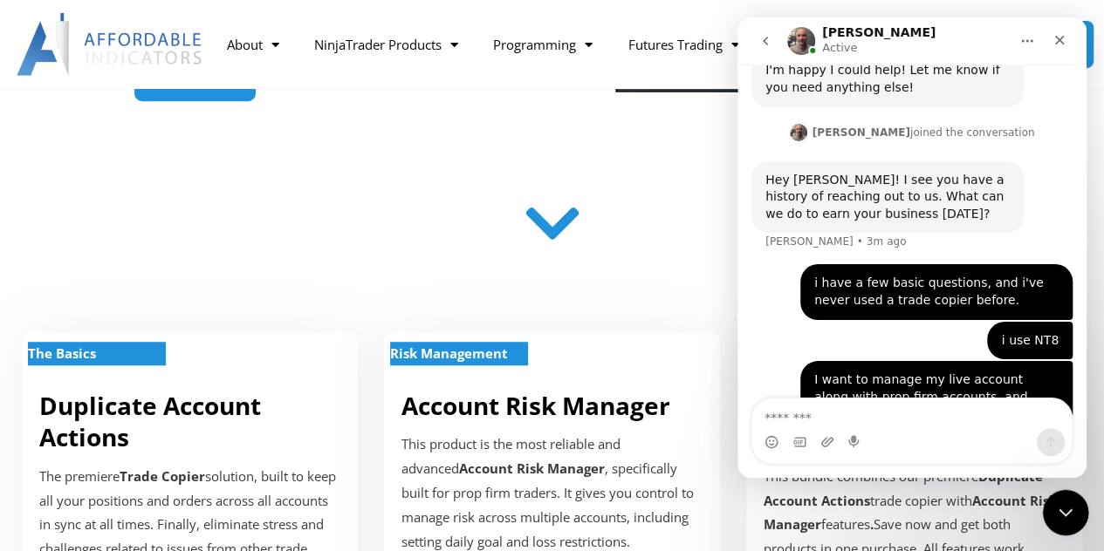
click at [1063, 504] on icon "Close Intercom Messenger" at bounding box center [1062, 510] width 21 height 21
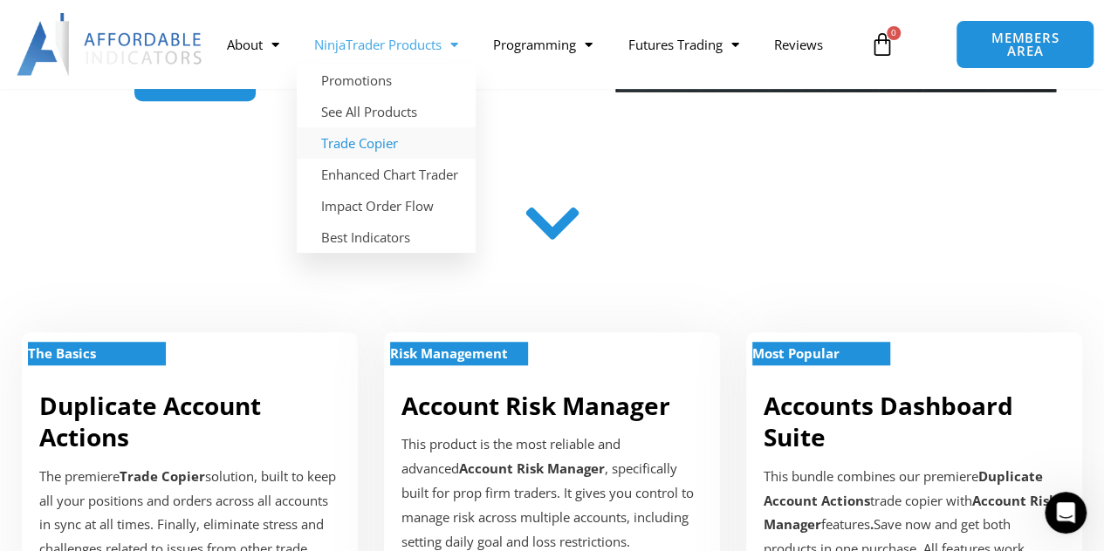
click at [375, 146] on link "Trade Copier" at bounding box center [386, 142] width 179 height 31
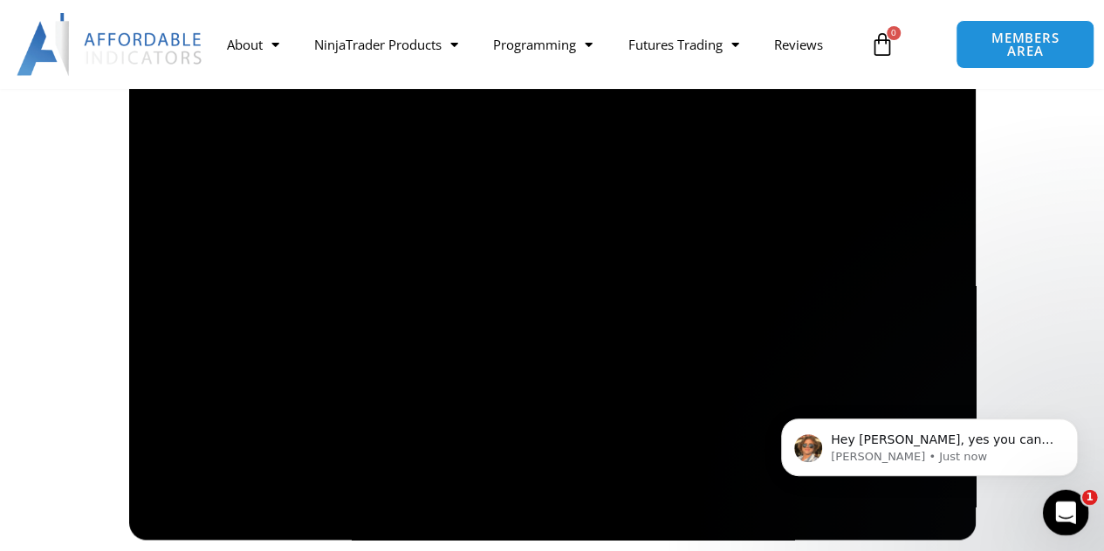
click at [1071, 511] on icon "Open Intercom Messenger" at bounding box center [1063, 510] width 29 height 29
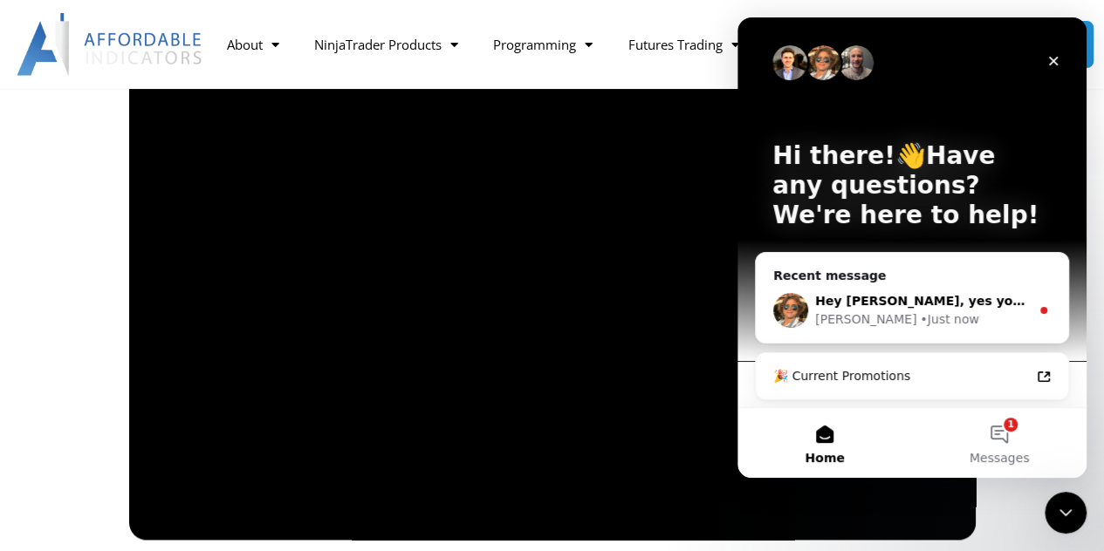
click at [960, 284] on div "Hey Scott, yes you can manage your live account, prop firm accounts, and family…" at bounding box center [912, 310] width 312 height 65
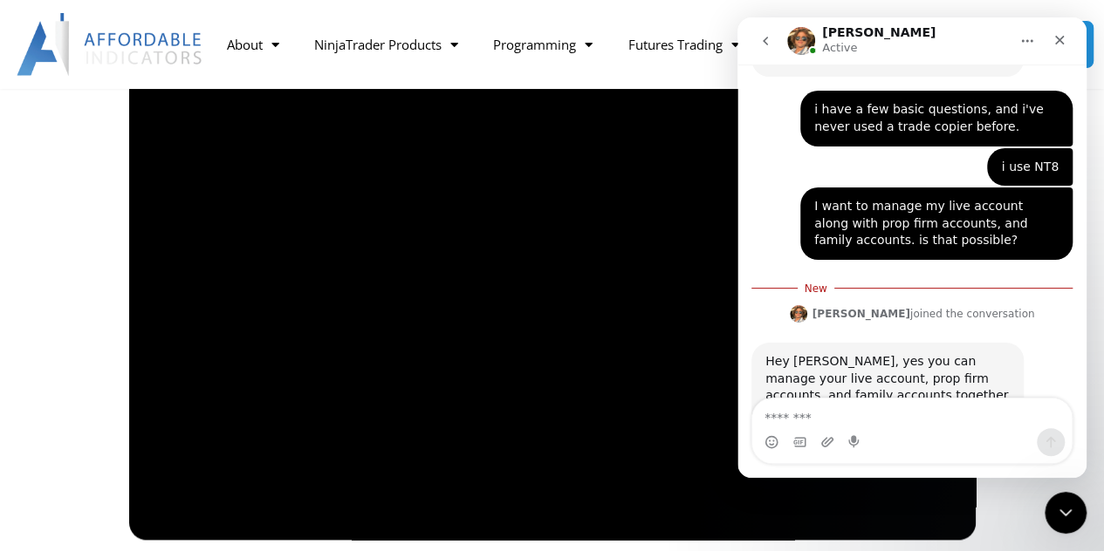
scroll to position [2770, 0]
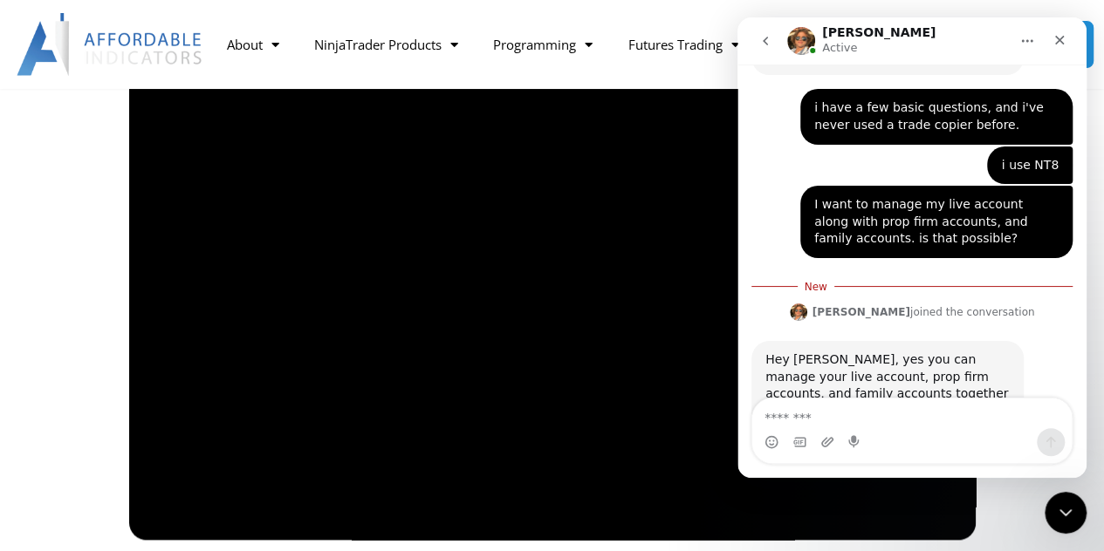
click at [958, 414] on textarea "Message…" at bounding box center [911, 414] width 319 height 30
type textarea "**********"
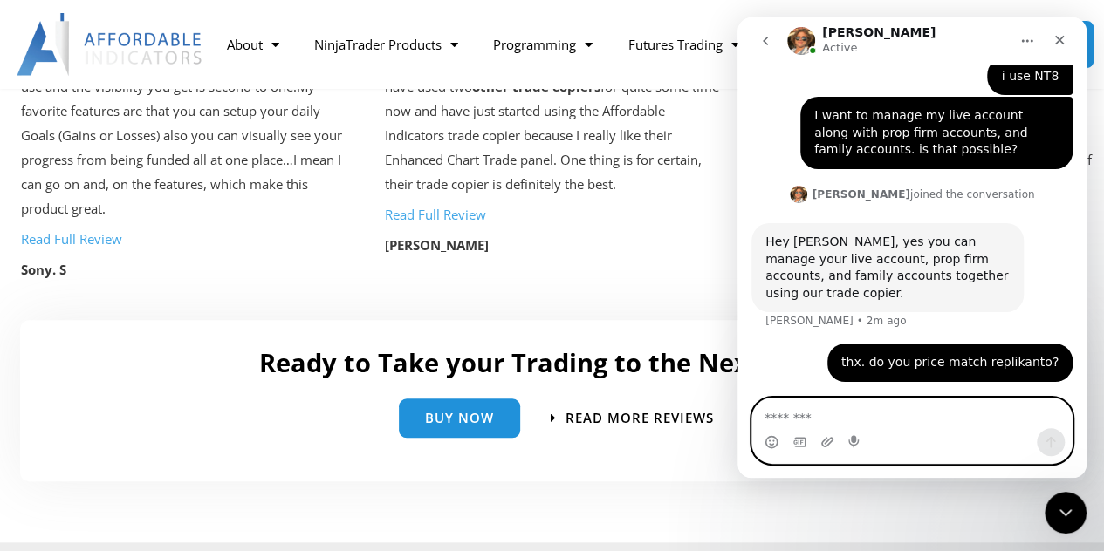
scroll to position [3849, 0]
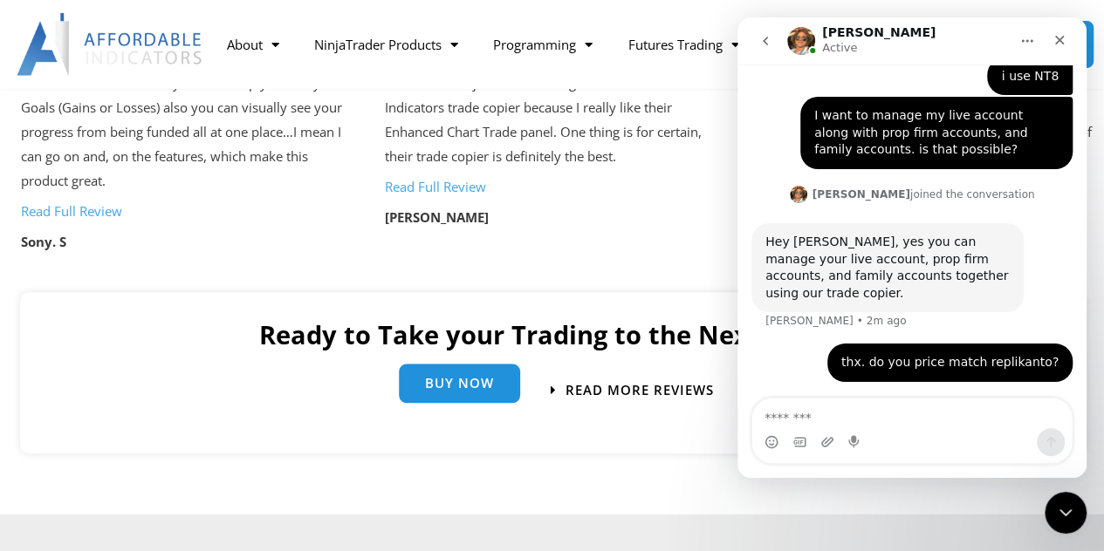
click at [443, 390] on span "Buy Now" at bounding box center [459, 383] width 69 height 13
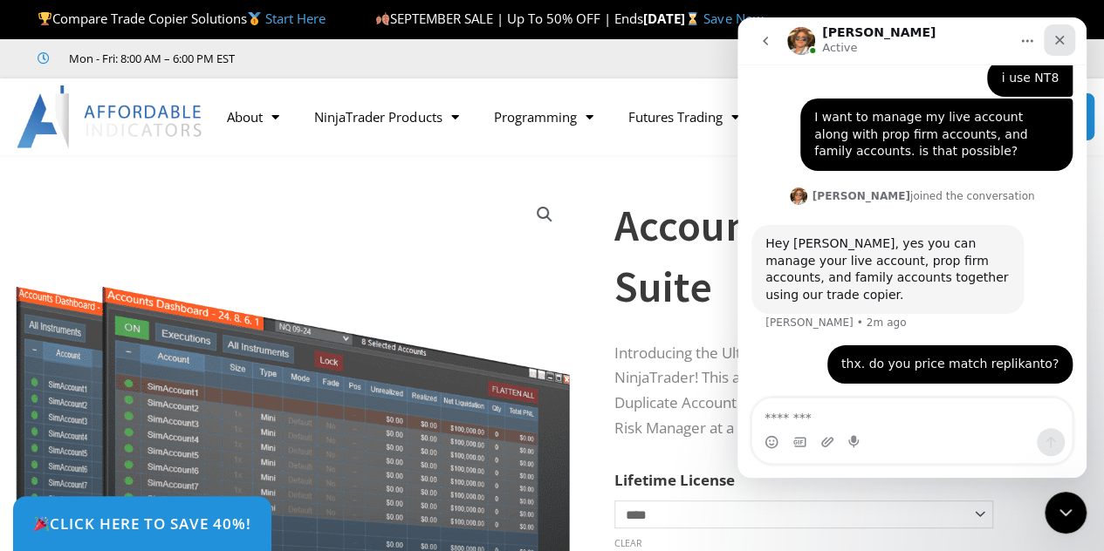
click at [1063, 35] on icon "Close" at bounding box center [1059, 40] width 14 height 14
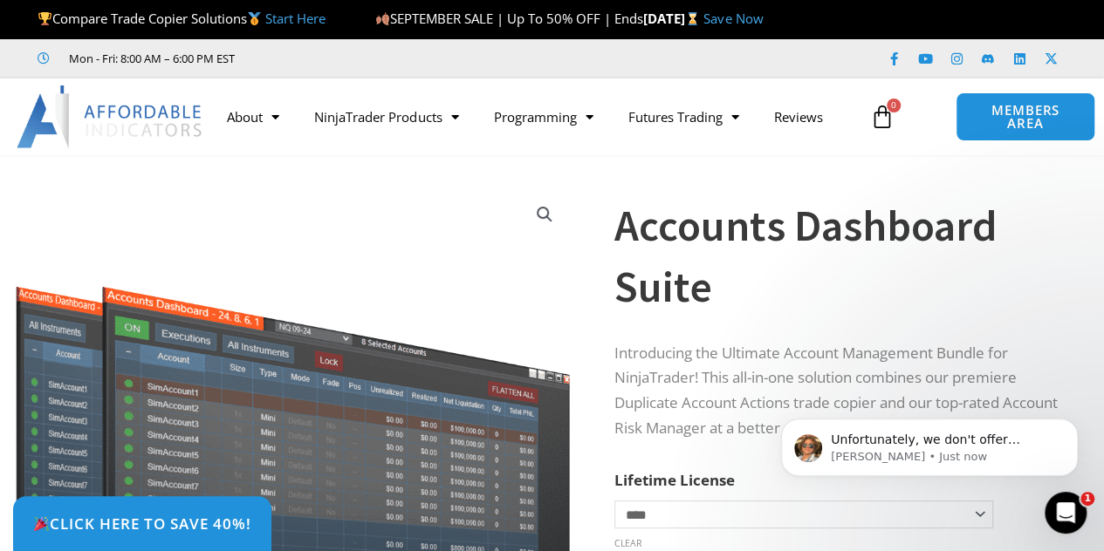
scroll to position [3033, 0]
click at [1064, 515] on icon "Open Intercom Messenger" at bounding box center [1063, 510] width 29 height 29
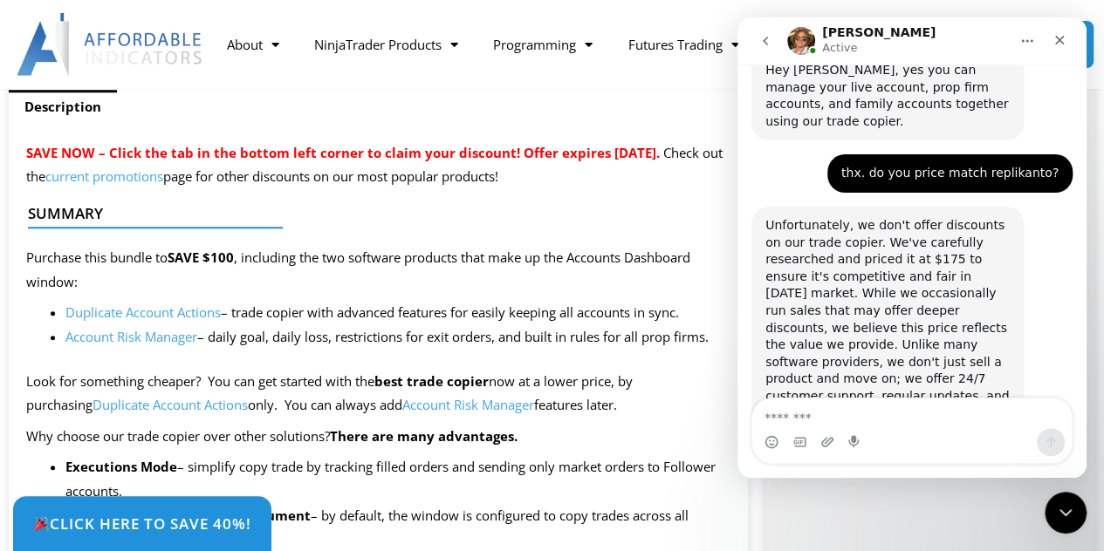
scroll to position [698, 0]
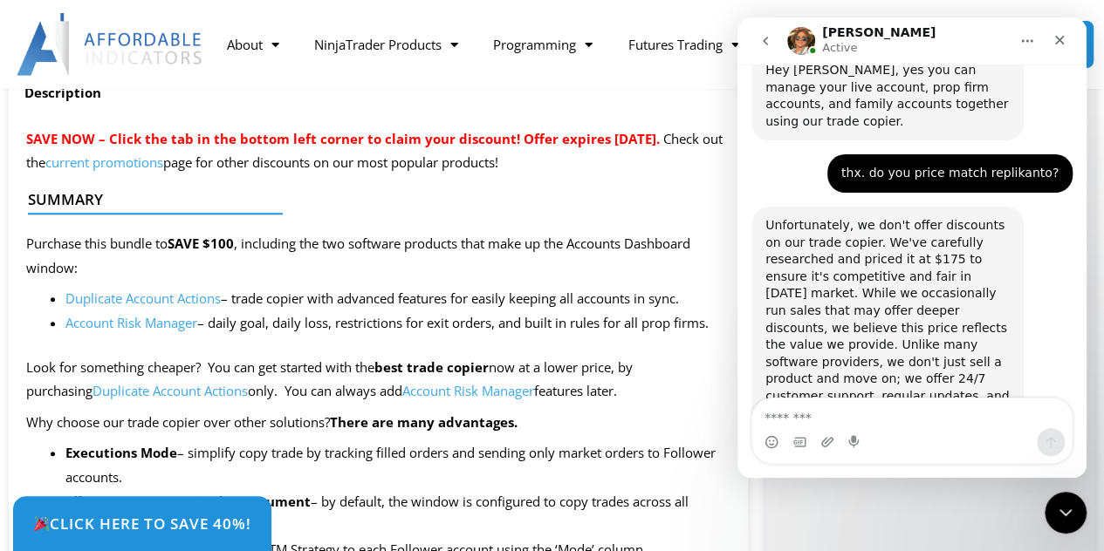
click at [680, 106] on ul "Description" at bounding box center [378, 92] width 739 height 35
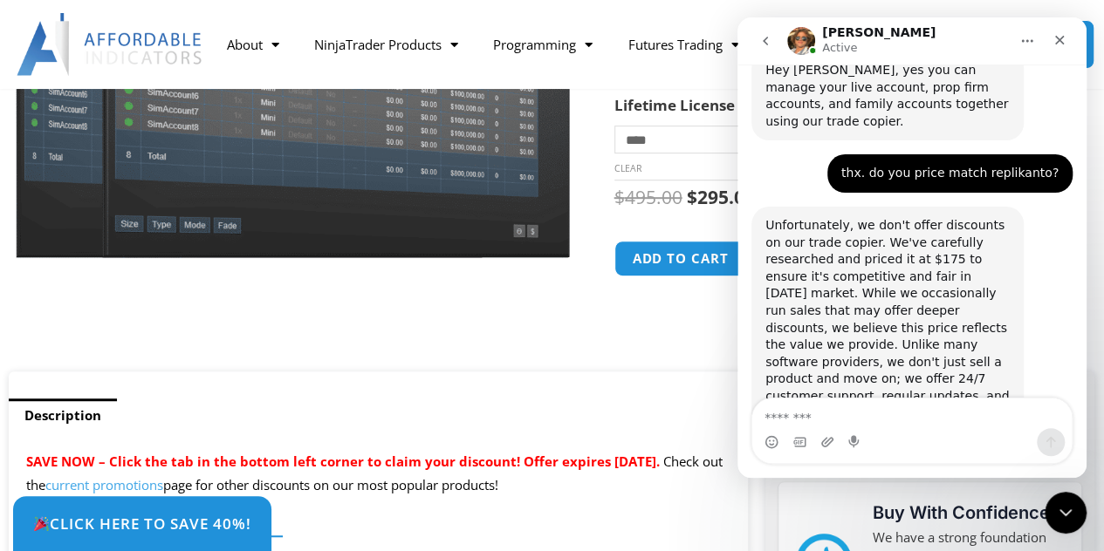
scroll to position [349, 0]
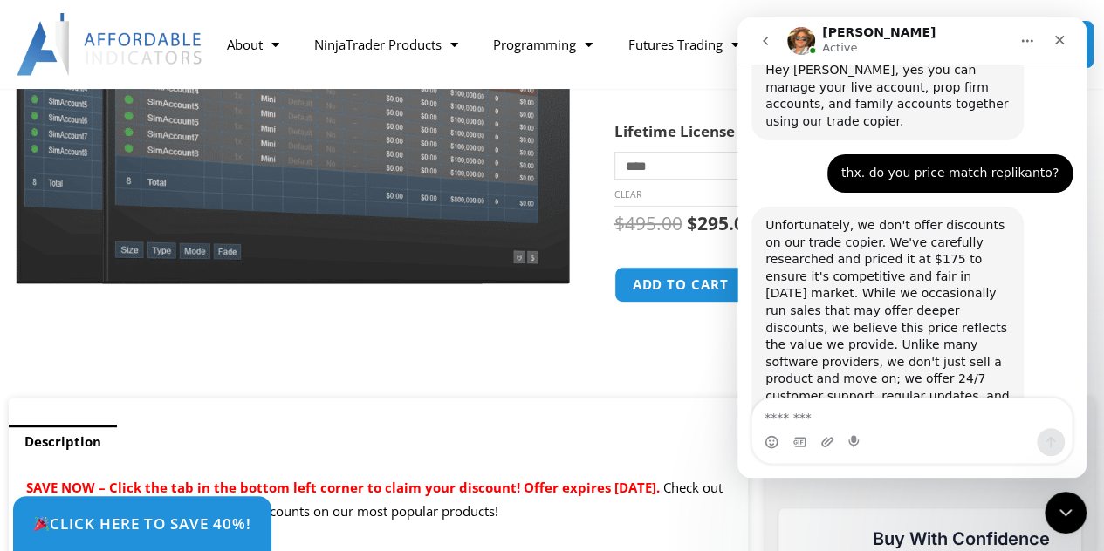
click at [572, 373] on div at bounding box center [293, 348] width 560 height 74
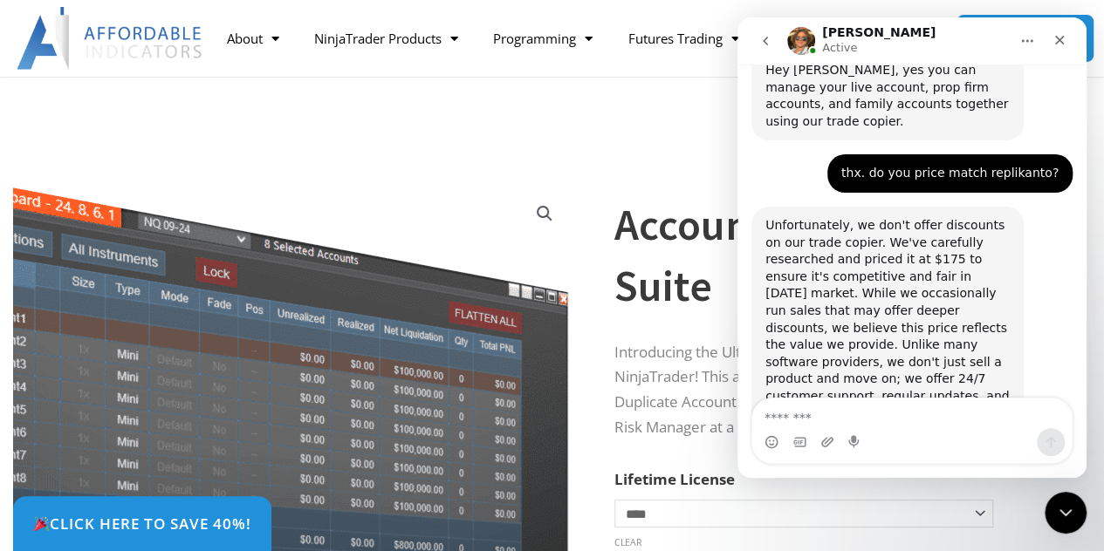
scroll to position [0, 0]
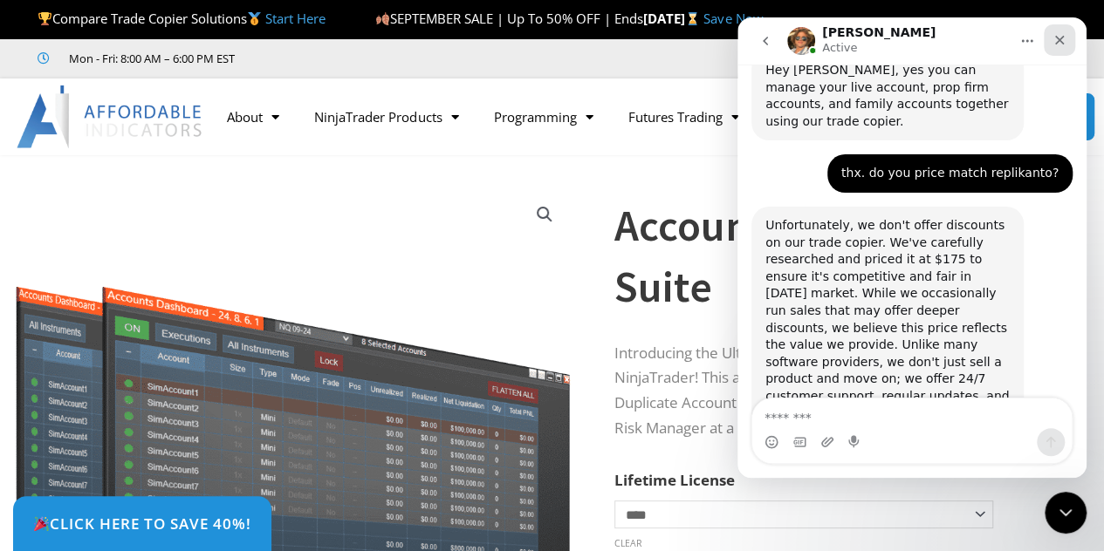
click at [1056, 39] on icon "Close" at bounding box center [1059, 40] width 14 height 14
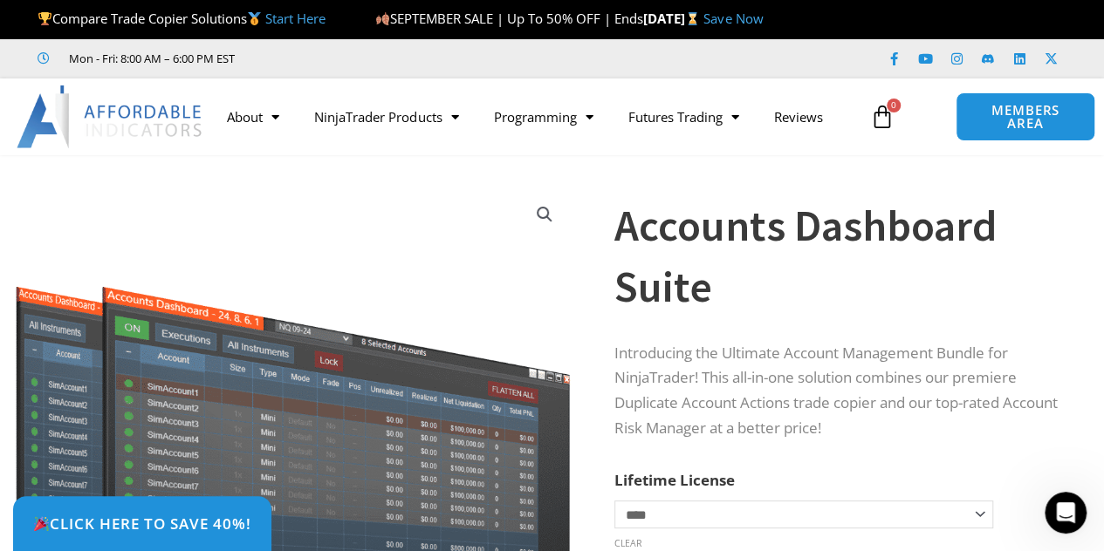
click at [876, 120] on icon at bounding box center [882, 117] width 24 height 24
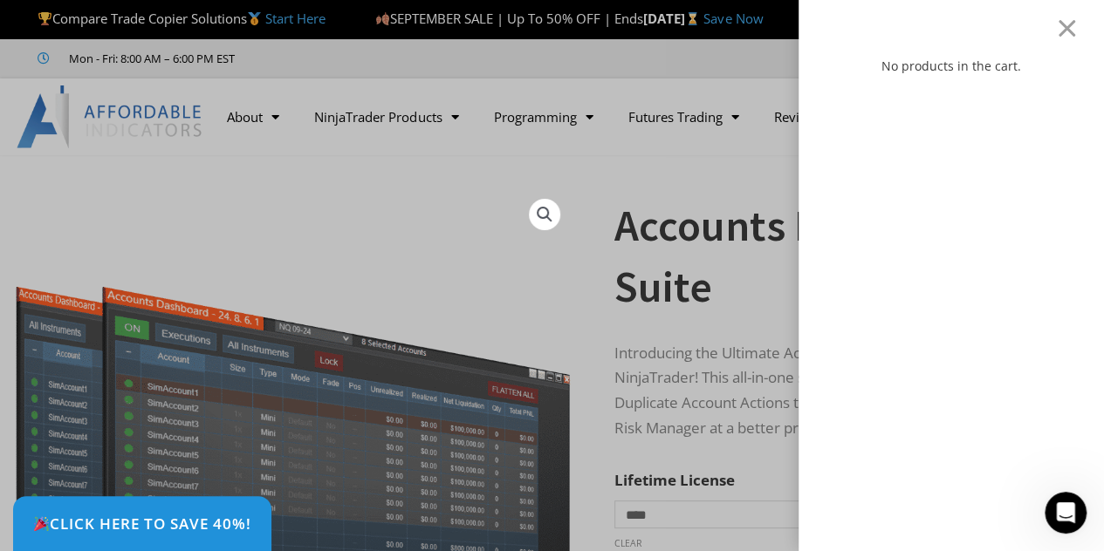
click at [219, 214] on div "No products in the cart." at bounding box center [552, 275] width 1104 height 551
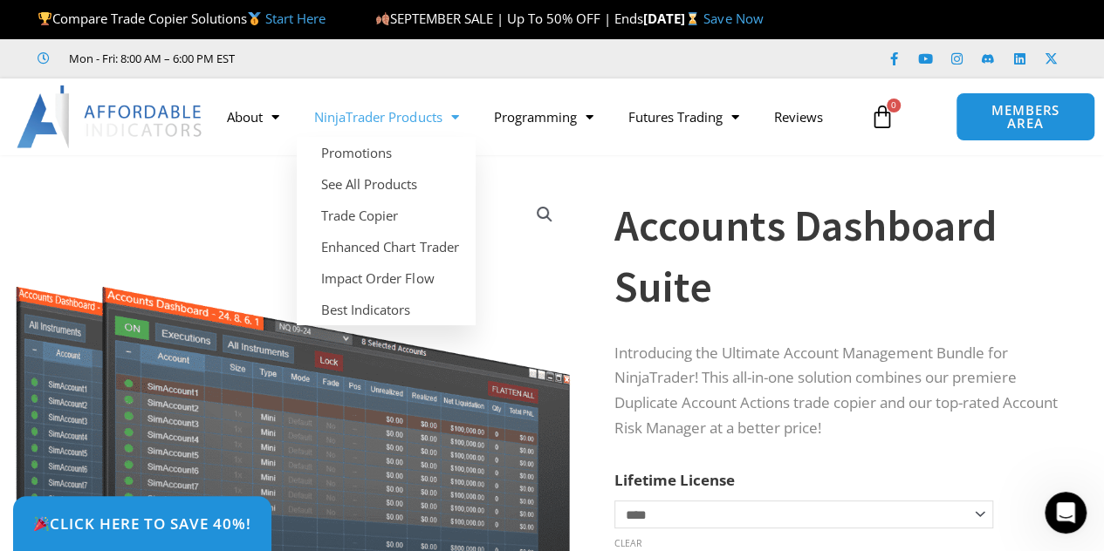
click at [396, 116] on link "NinjaTrader Products" at bounding box center [386, 117] width 179 height 40
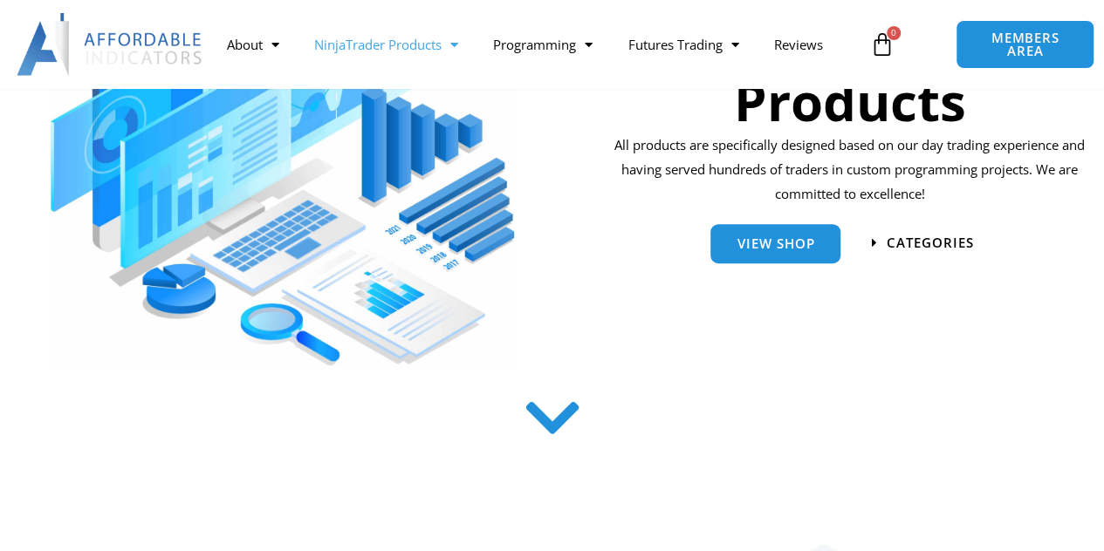
scroll to position [349, 0]
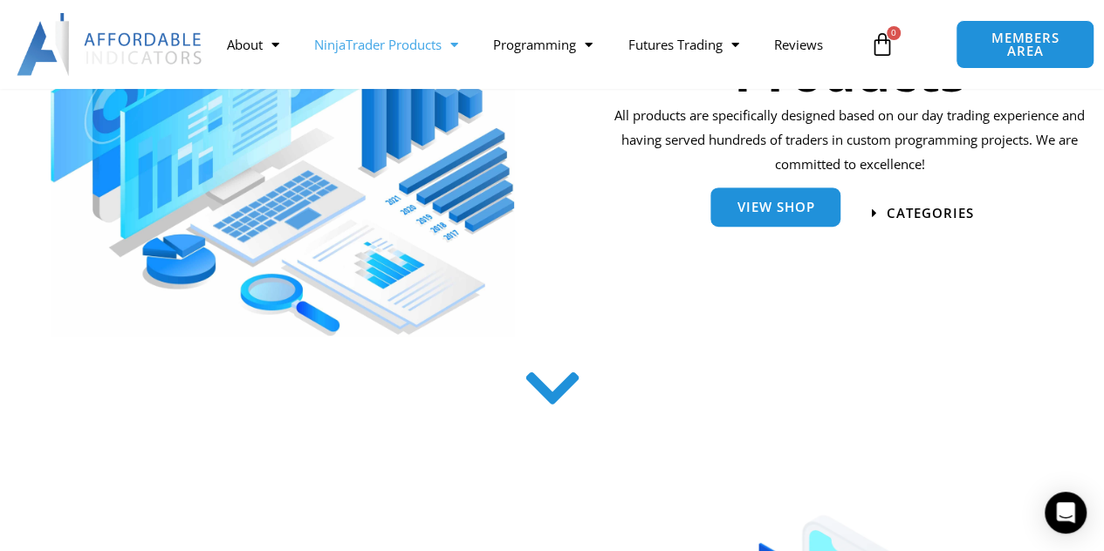
click at [801, 215] on span "View Shop" at bounding box center [775, 210] width 78 height 13
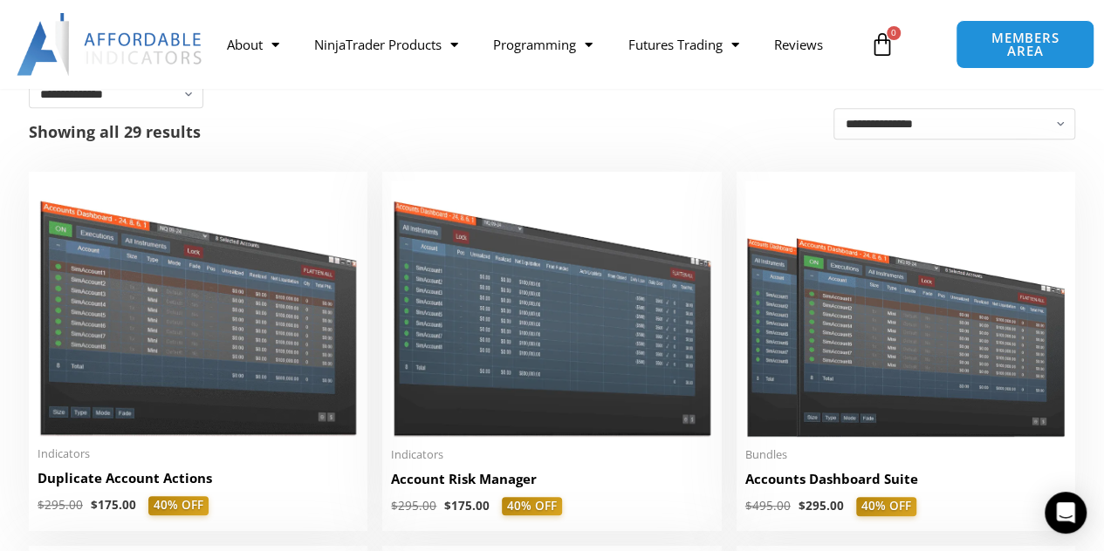
scroll to position [349, 0]
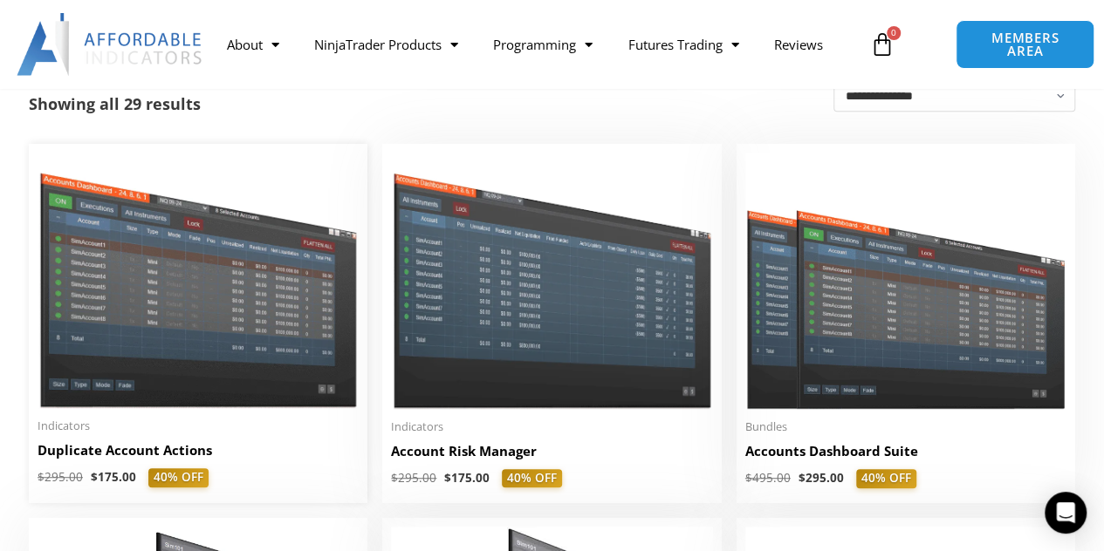
click at [141, 455] on h2 "Duplicate Account Actions" at bounding box center [198, 450] width 321 height 18
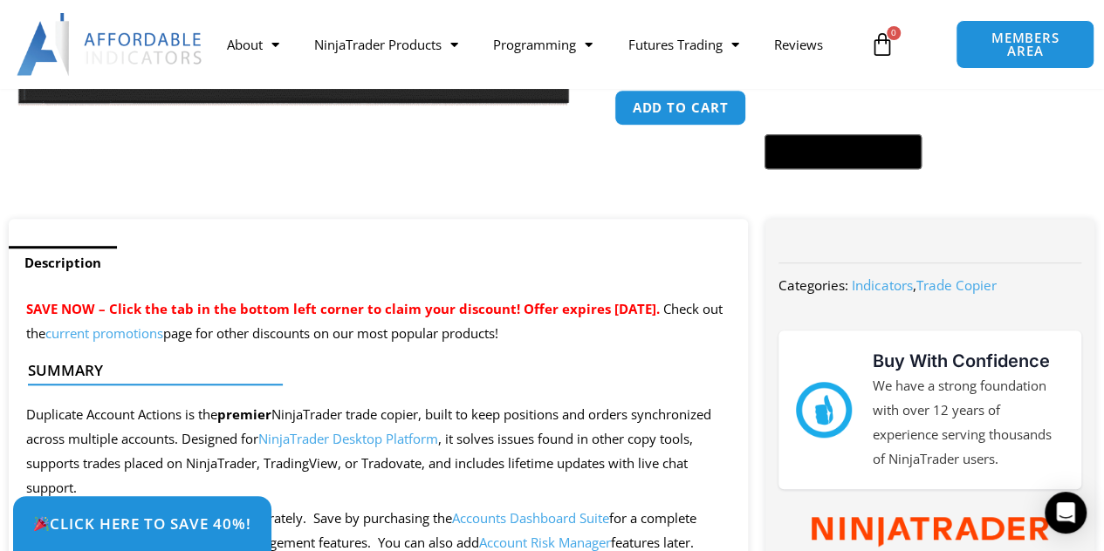
scroll to position [523, 0]
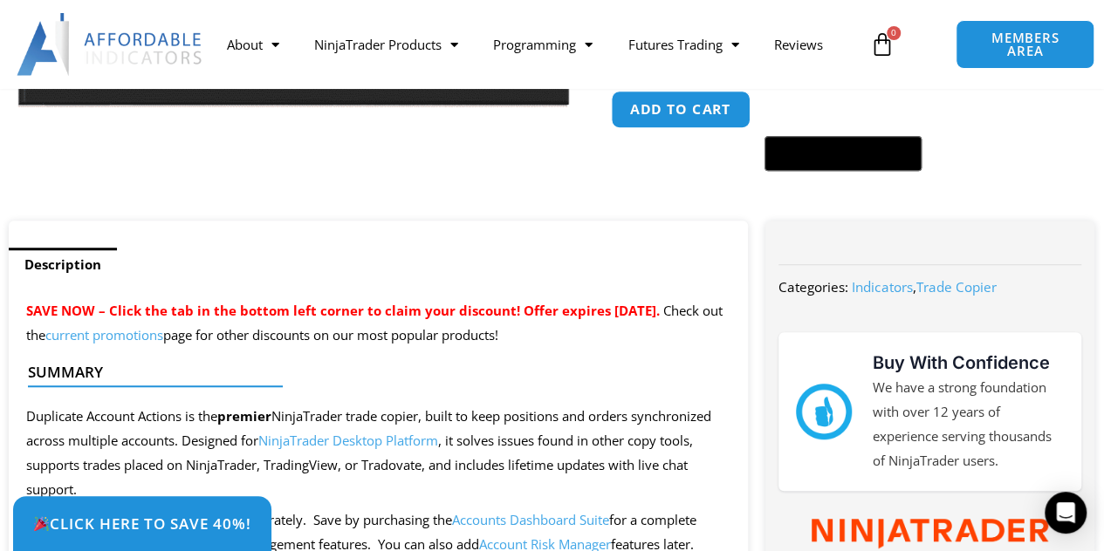
click at [637, 126] on button "Add to cart" at bounding box center [681, 110] width 140 height 38
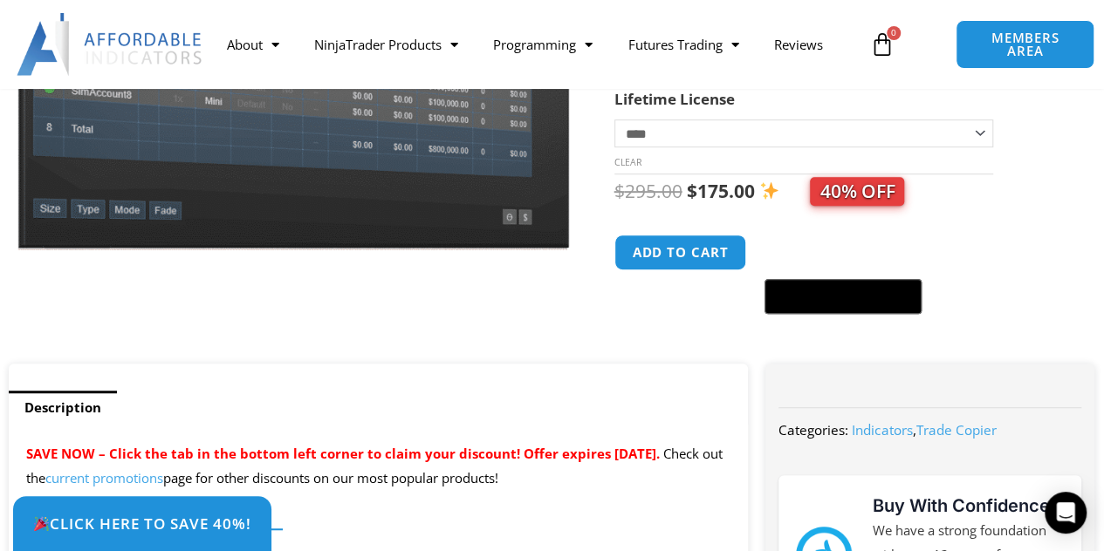
scroll to position [284, 0]
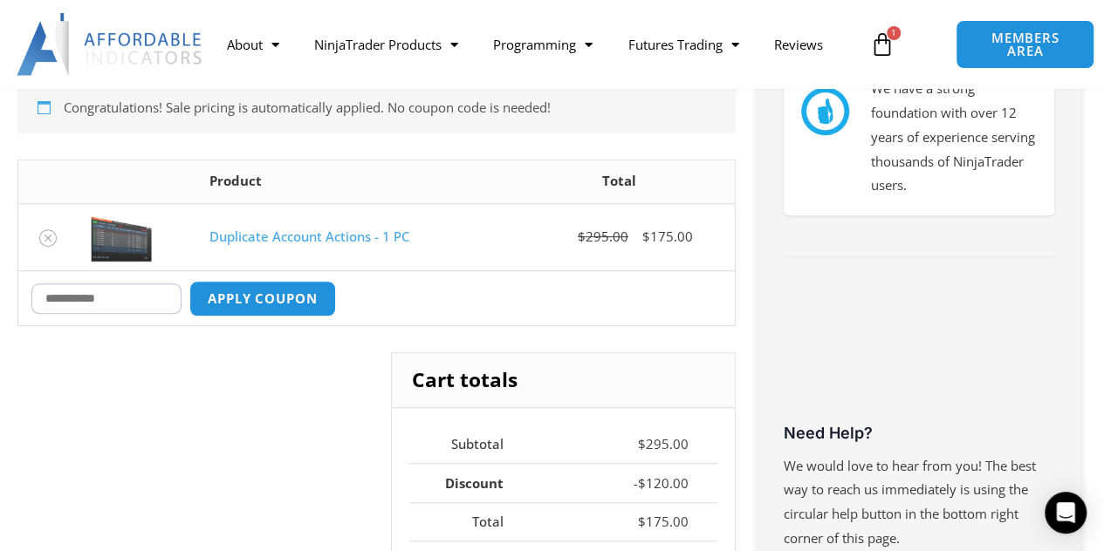
scroll to position [436, 0]
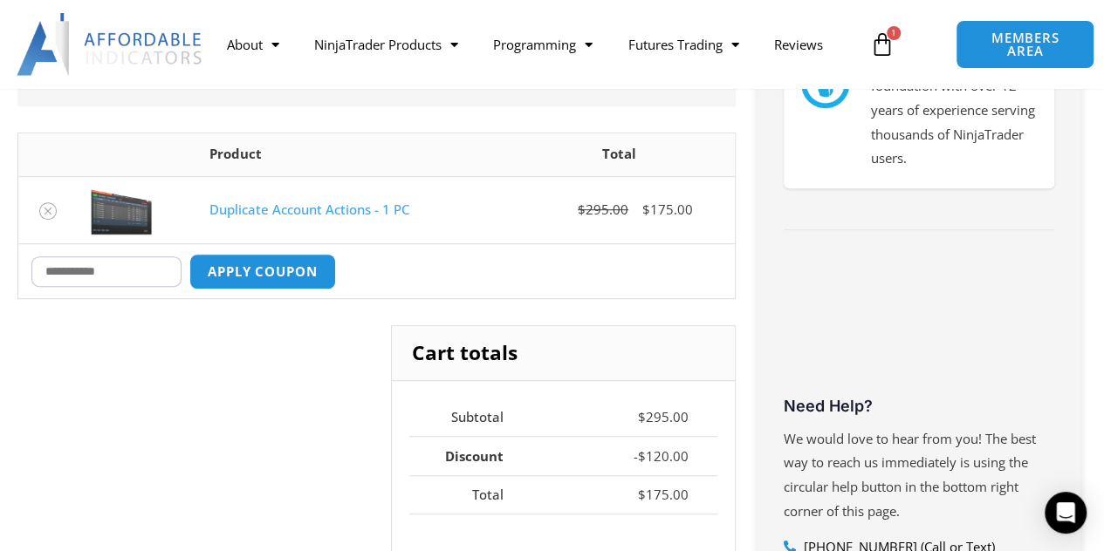
click at [83, 266] on input "Coupon:" at bounding box center [106, 271] width 150 height 31
type input "********"
click at [276, 272] on button "Apply coupon" at bounding box center [263, 272] width 154 height 38
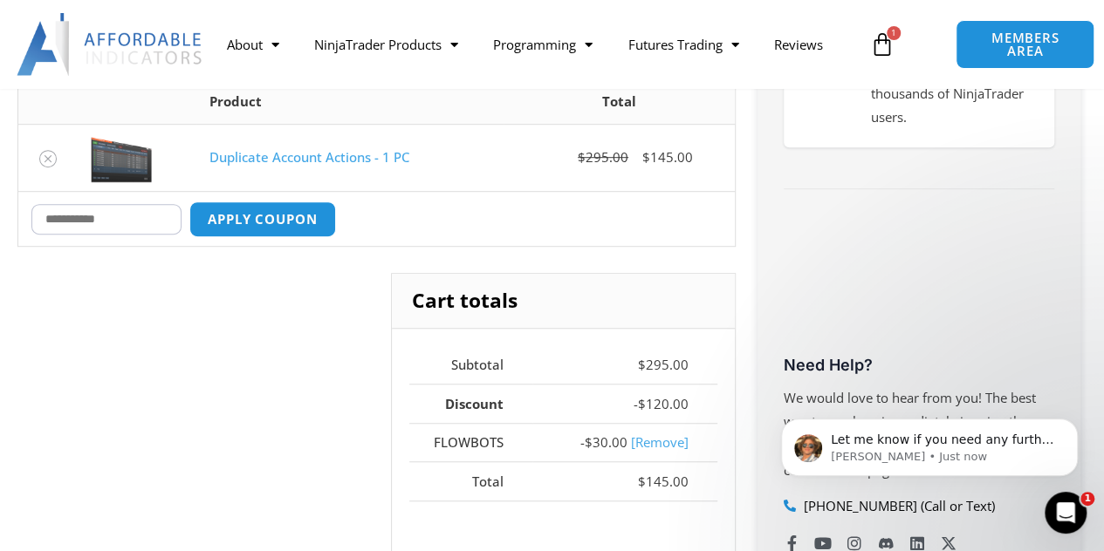
scroll to position [0, 0]
click at [1060, 508] on icon "Open Intercom Messenger" at bounding box center [1063, 510] width 29 height 29
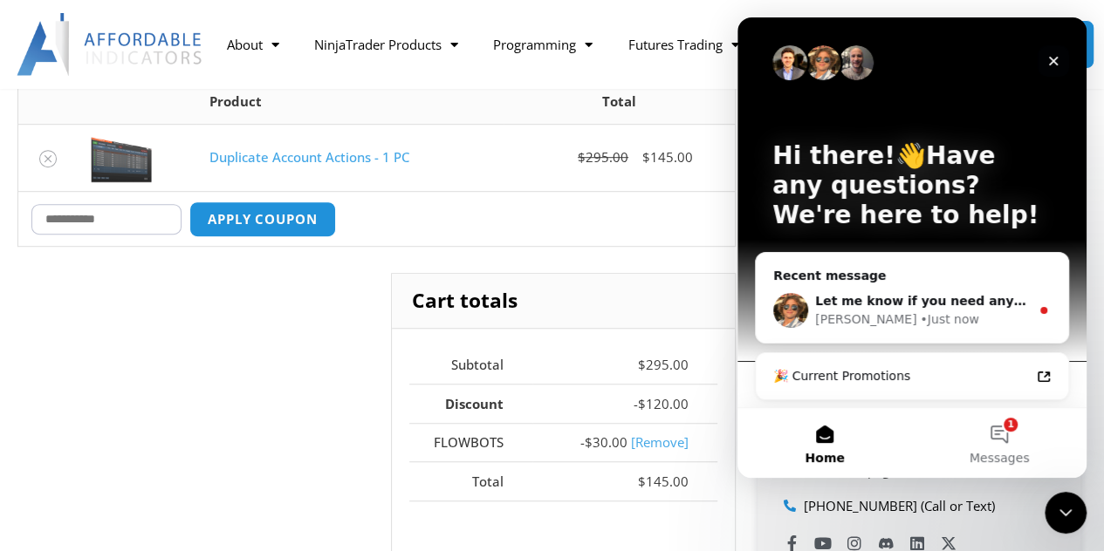
click at [1048, 58] on icon "Close" at bounding box center [1053, 61] width 14 height 14
